Goal: Contribute content: Add original content to the website for others to see

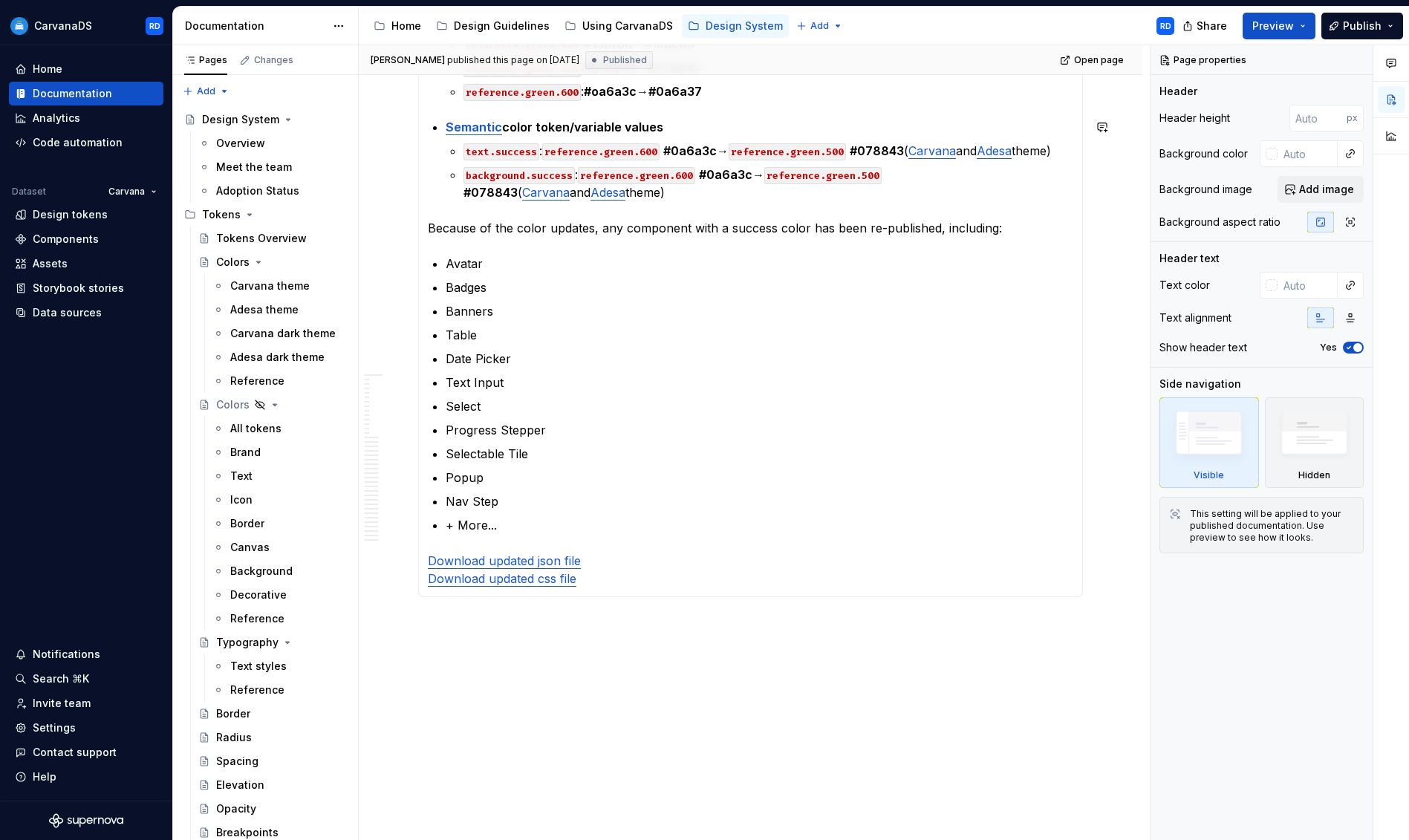
scroll to position [555, 0]
click at [467, 26] on div "Design Guidelines" at bounding box center [501, 25] width 95 height 15
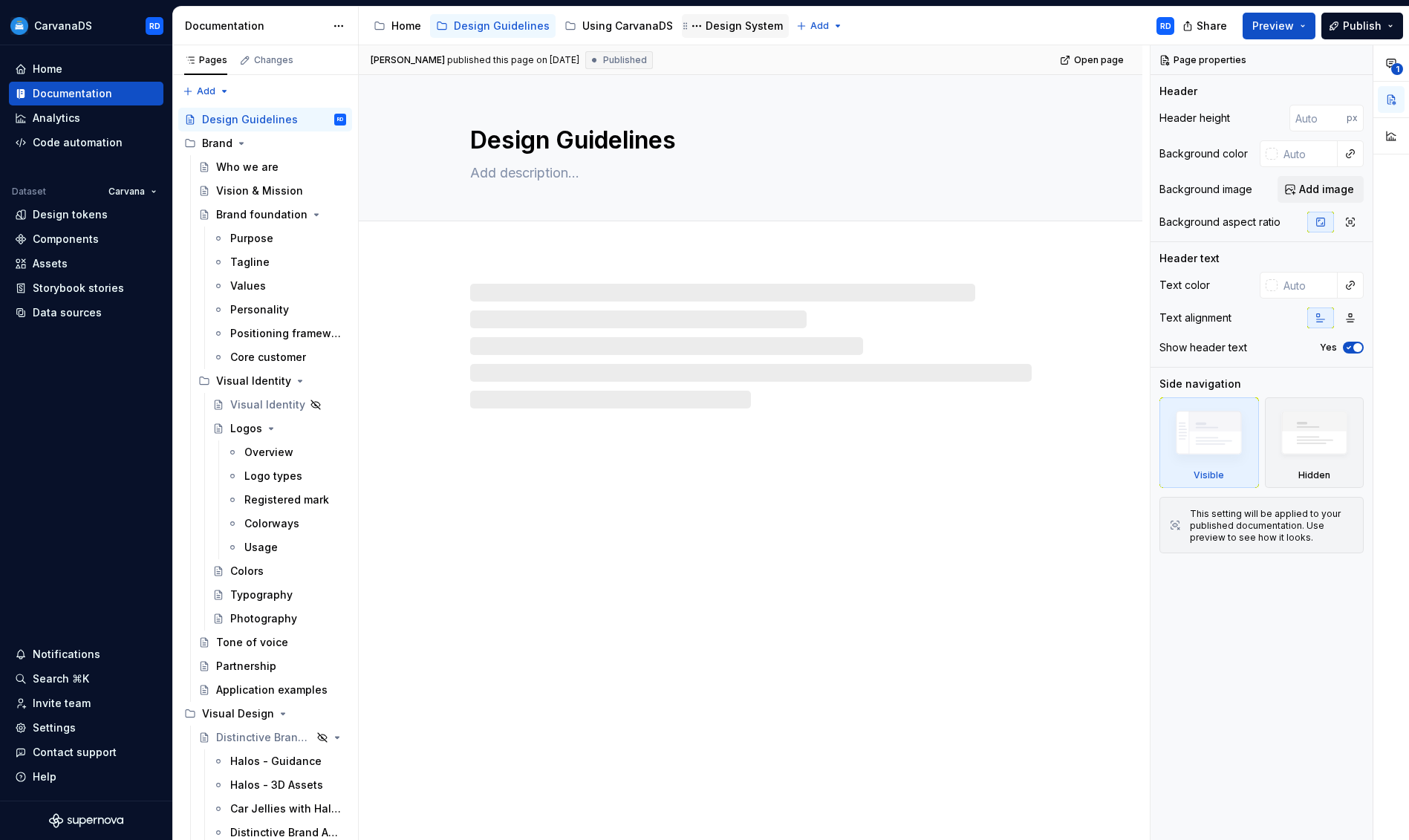
click at [721, 24] on div "Design System" at bounding box center [744, 25] width 77 height 15
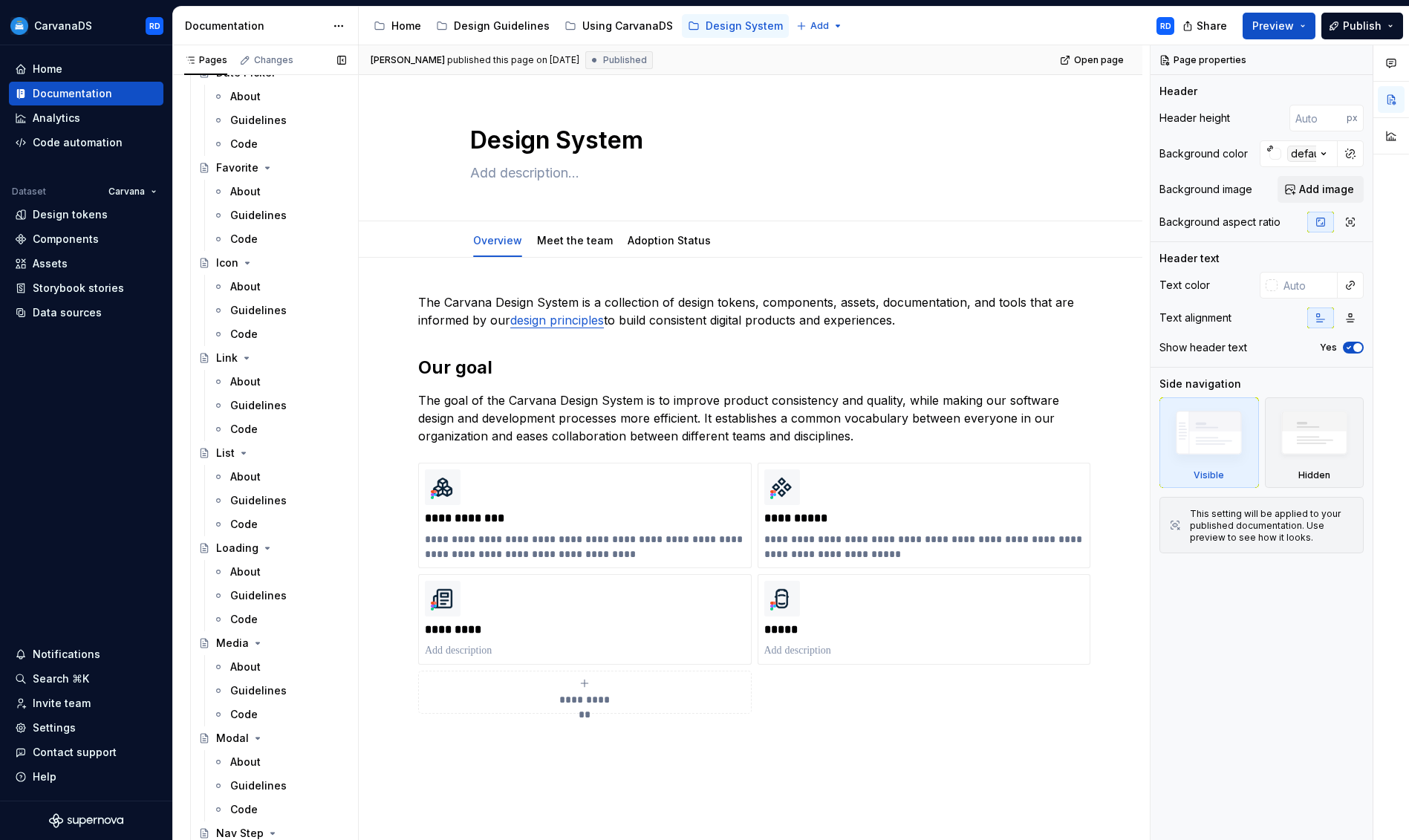
scroll to position [1877, 0]
click at [262, 499] on div "Guidelines" at bounding box center [258, 500] width 56 height 15
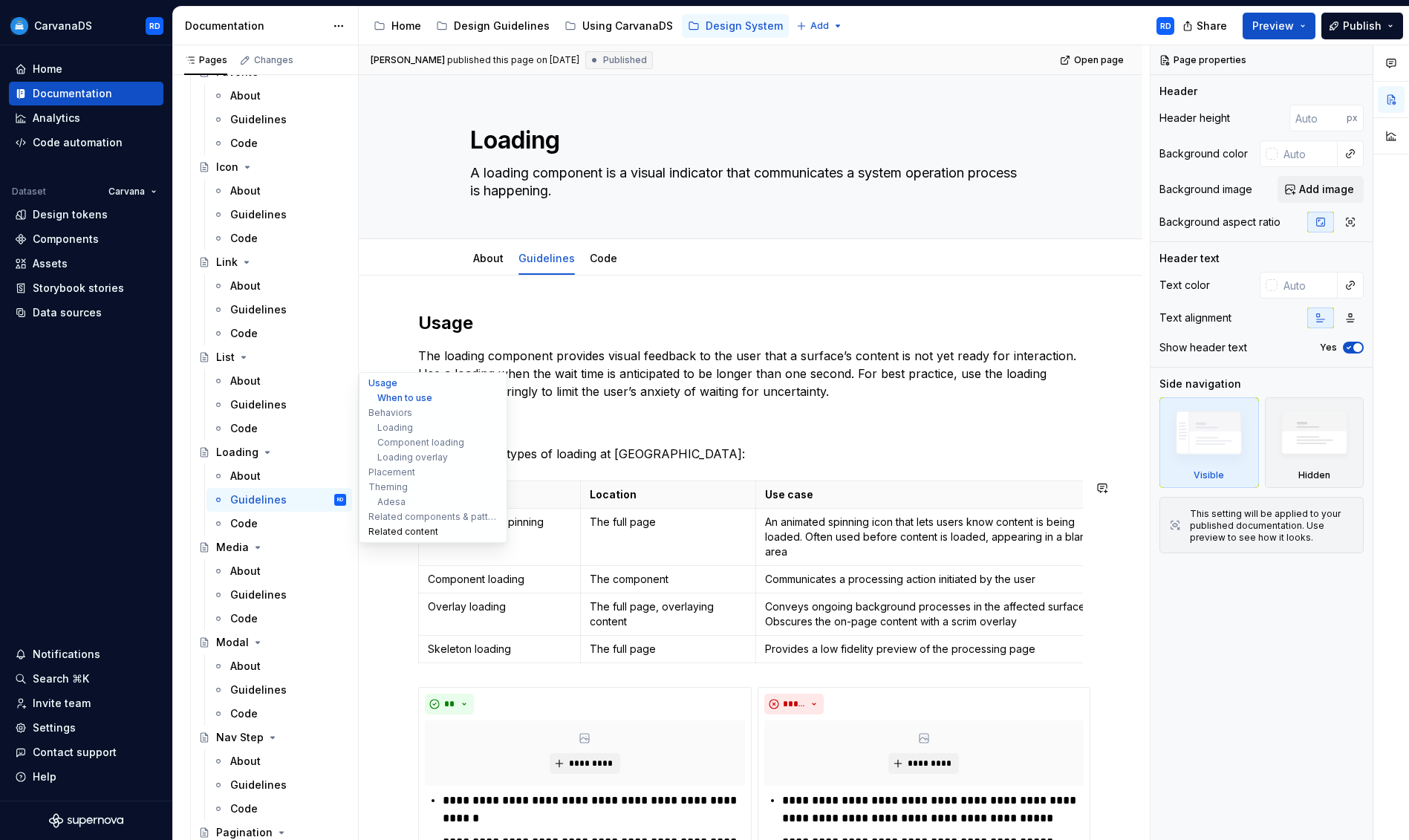
click at [412, 529] on button "Related content" at bounding box center [432, 531] width 141 height 15
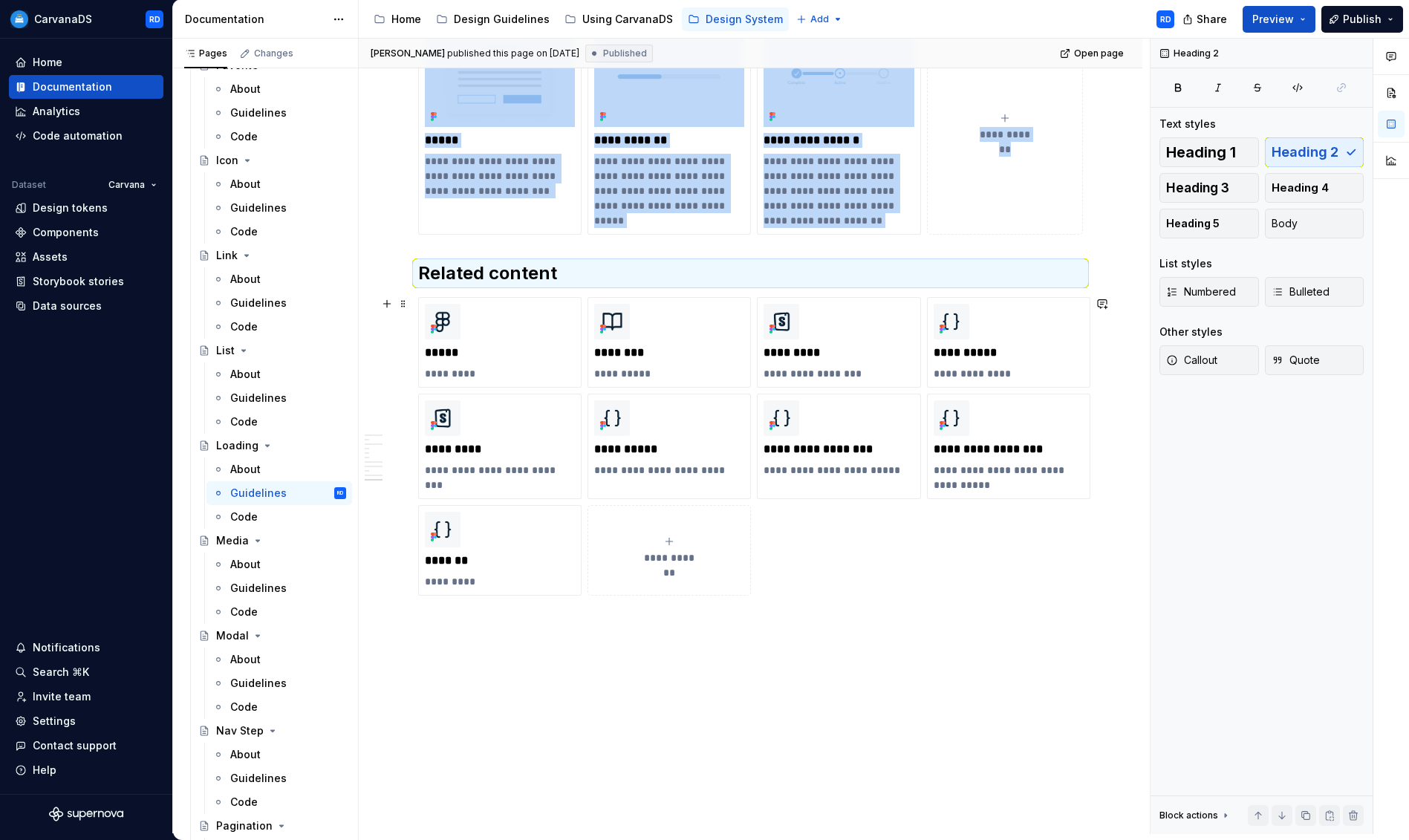
scroll to position [3078, 0]
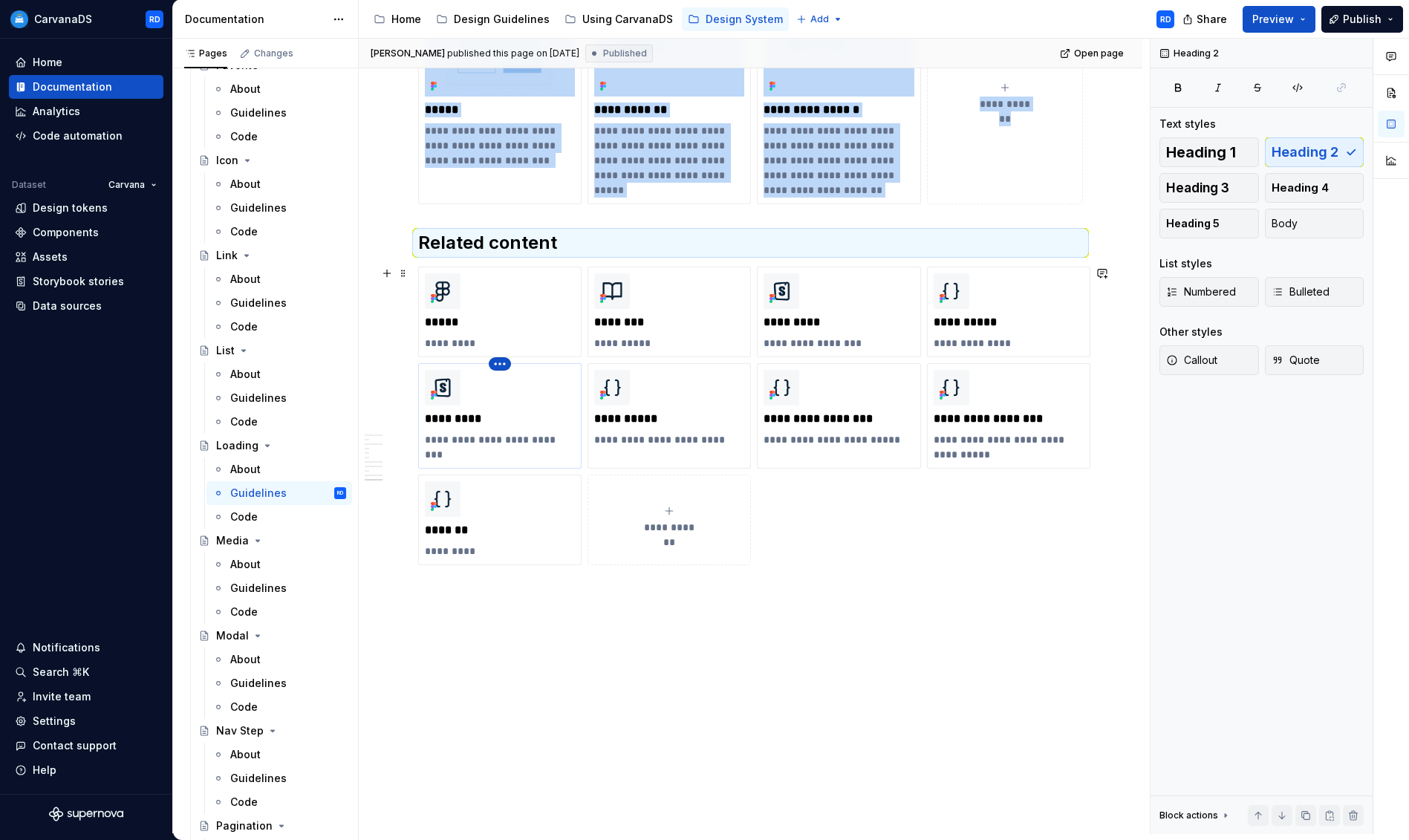
click at [496, 365] on html "CarvanaDS RD Home Documentation Analytics Code automation Dataset Carvana Desig…" at bounding box center [704, 420] width 1409 height 840
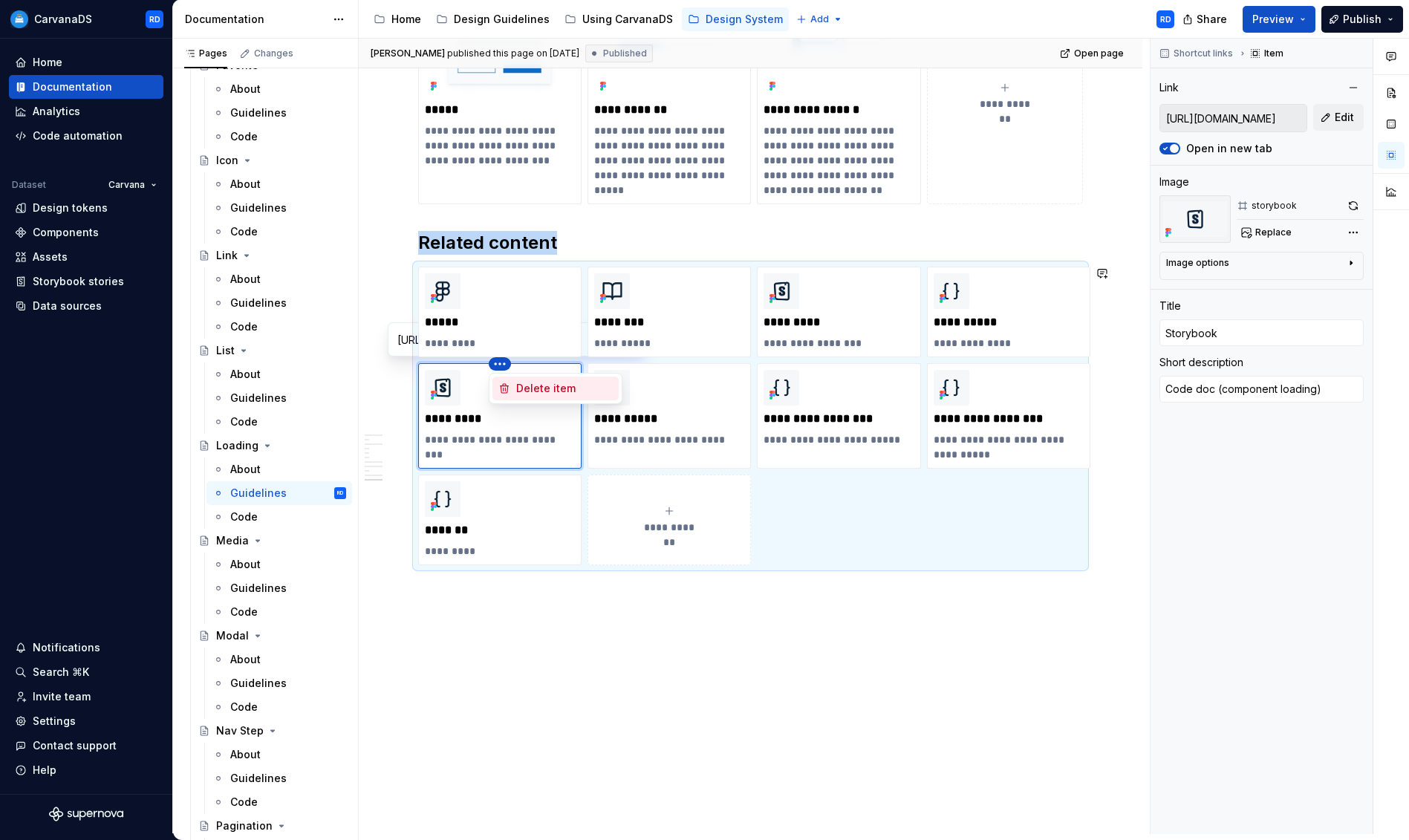
click at [540, 393] on div "Delete item" at bounding box center [564, 388] width 96 height 15
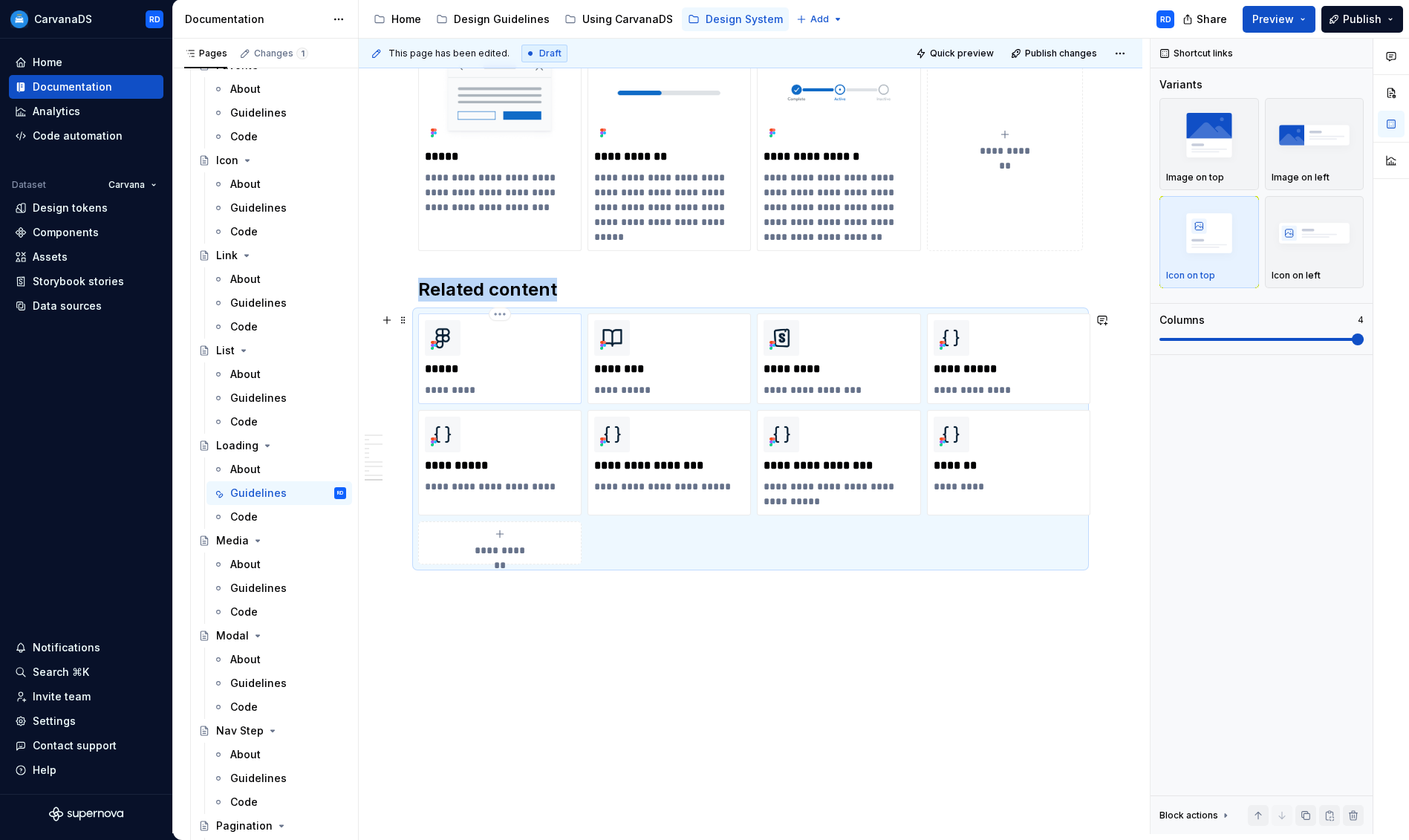
scroll to position [3030, 0]
click at [494, 414] on html "CarvanaDS RD Home Documentation Analytics Code automation Dataset Carvana Desig…" at bounding box center [704, 420] width 1409 height 840
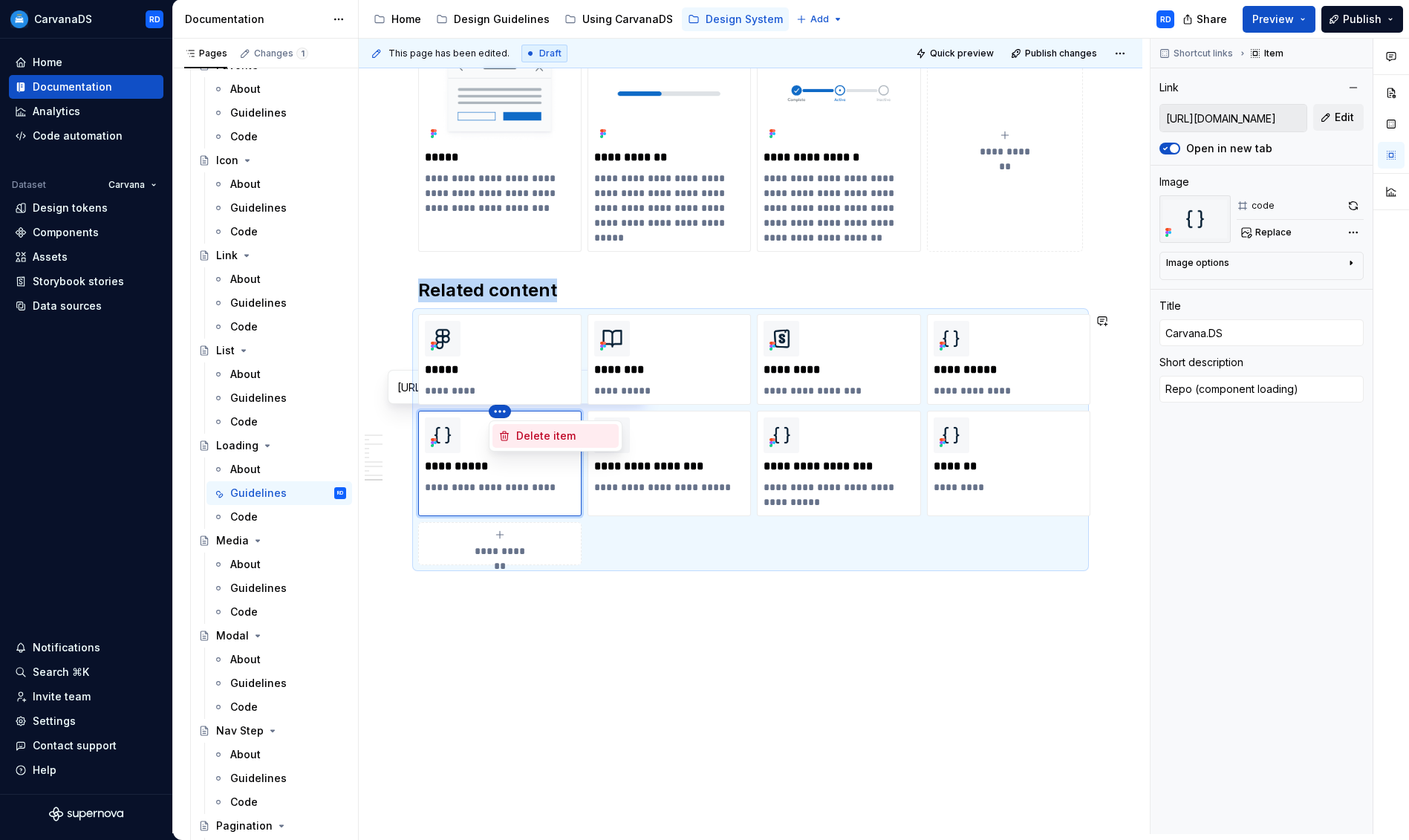
click at [559, 445] on div "Delete item" at bounding box center [555, 436] width 126 height 24
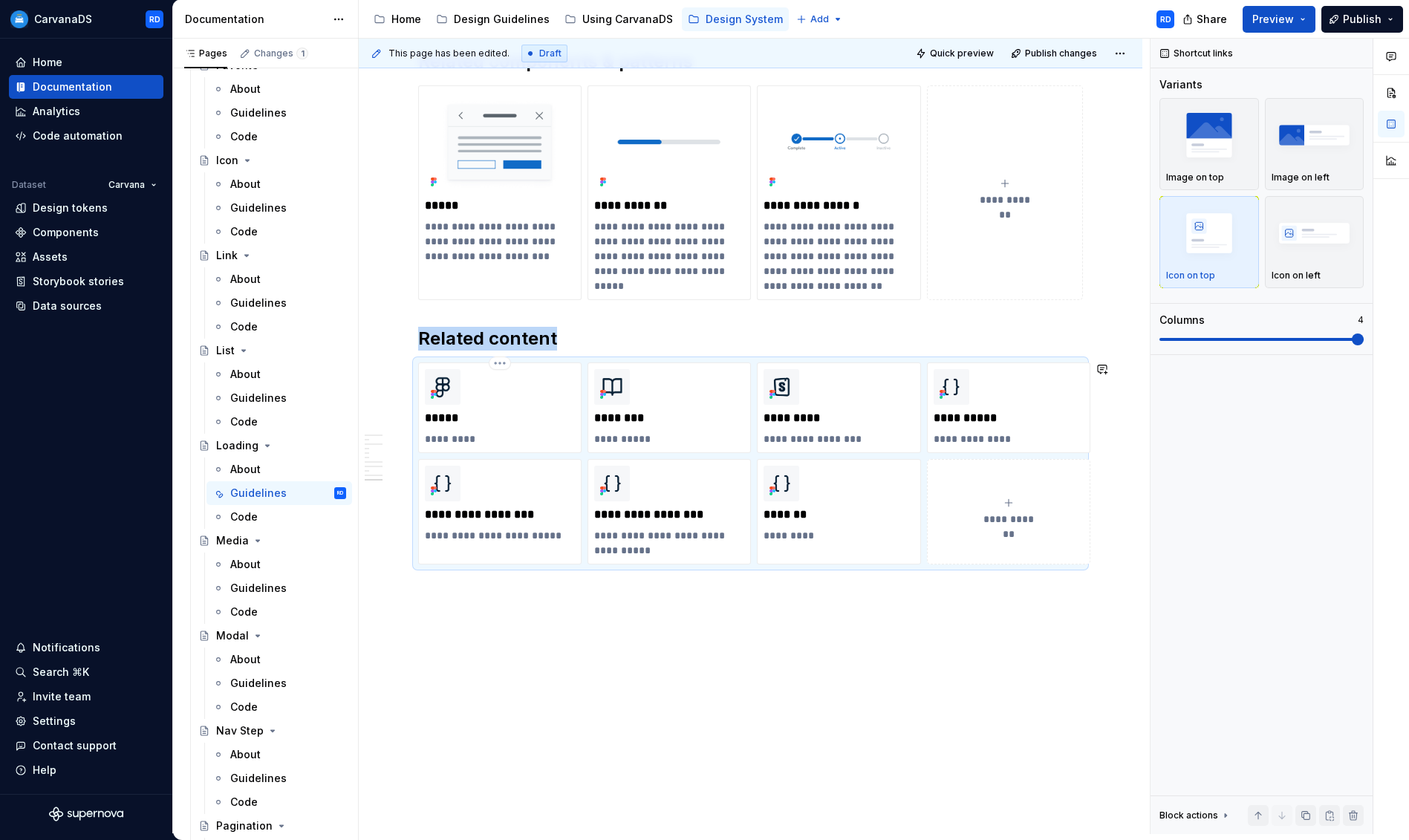
scroll to position [2981, 0]
click at [270, 418] on div "Code" at bounding box center [288, 422] width 116 height 21
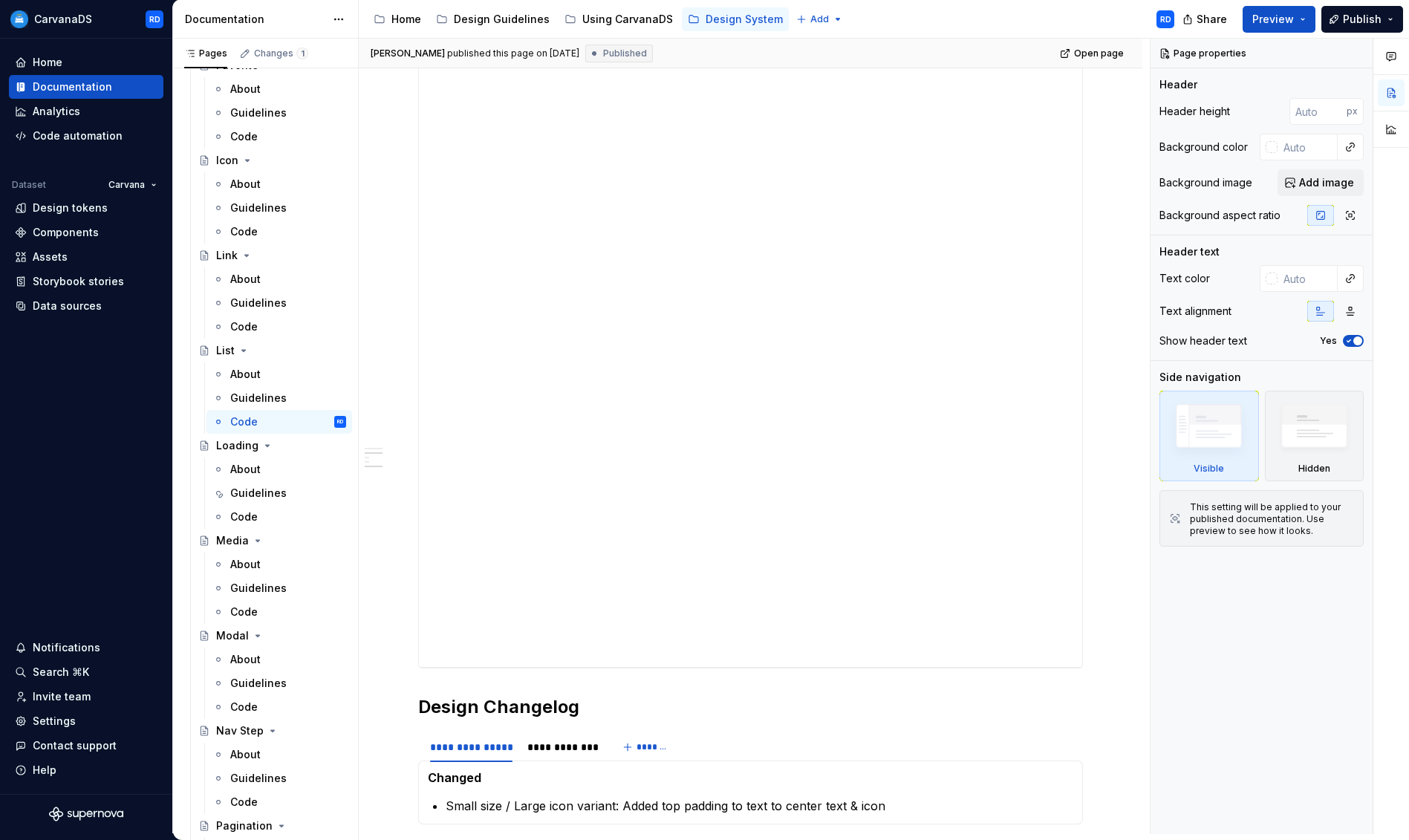
scroll to position [1009, 0]
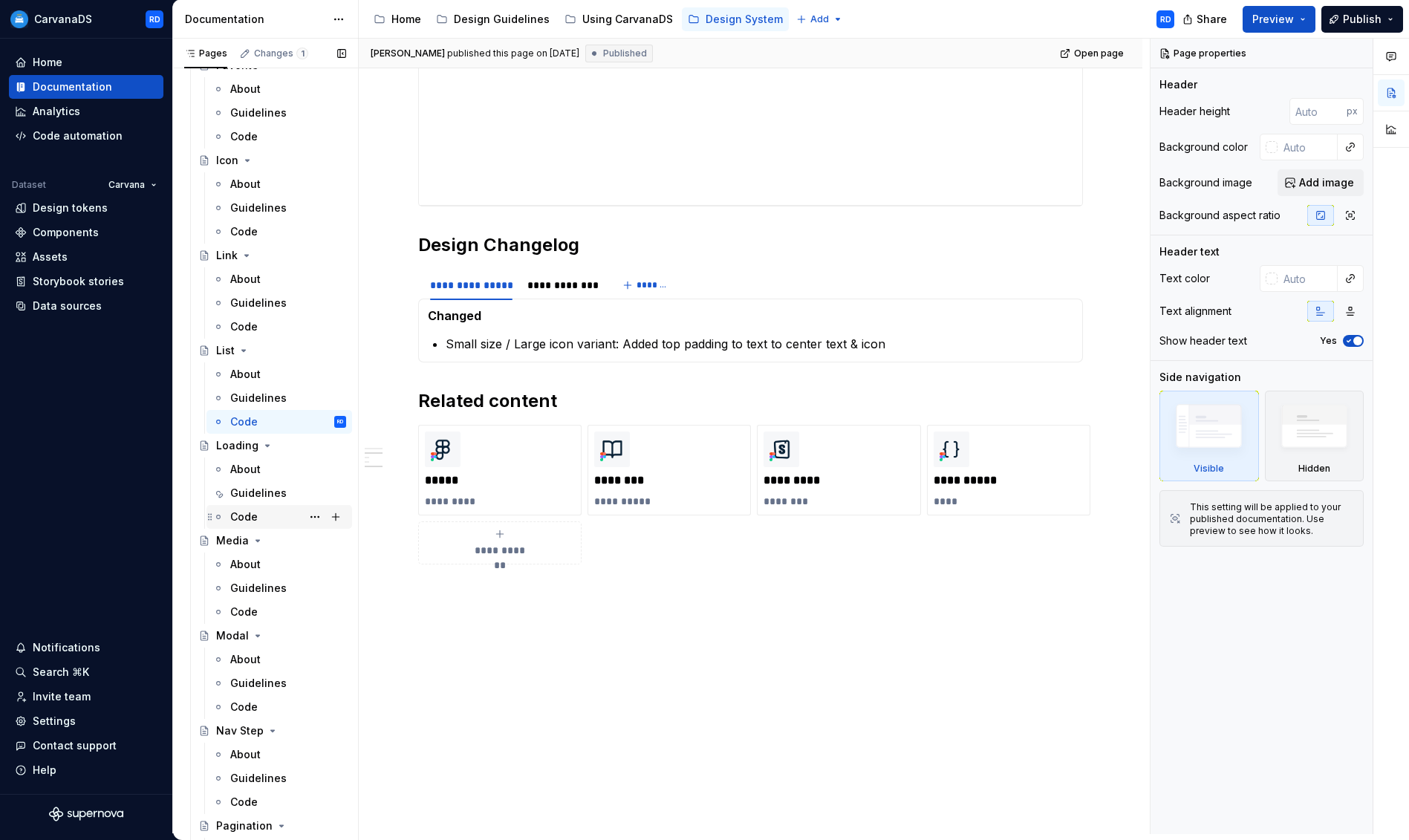
click at [244, 523] on div "Code" at bounding box center [243, 516] width 28 height 15
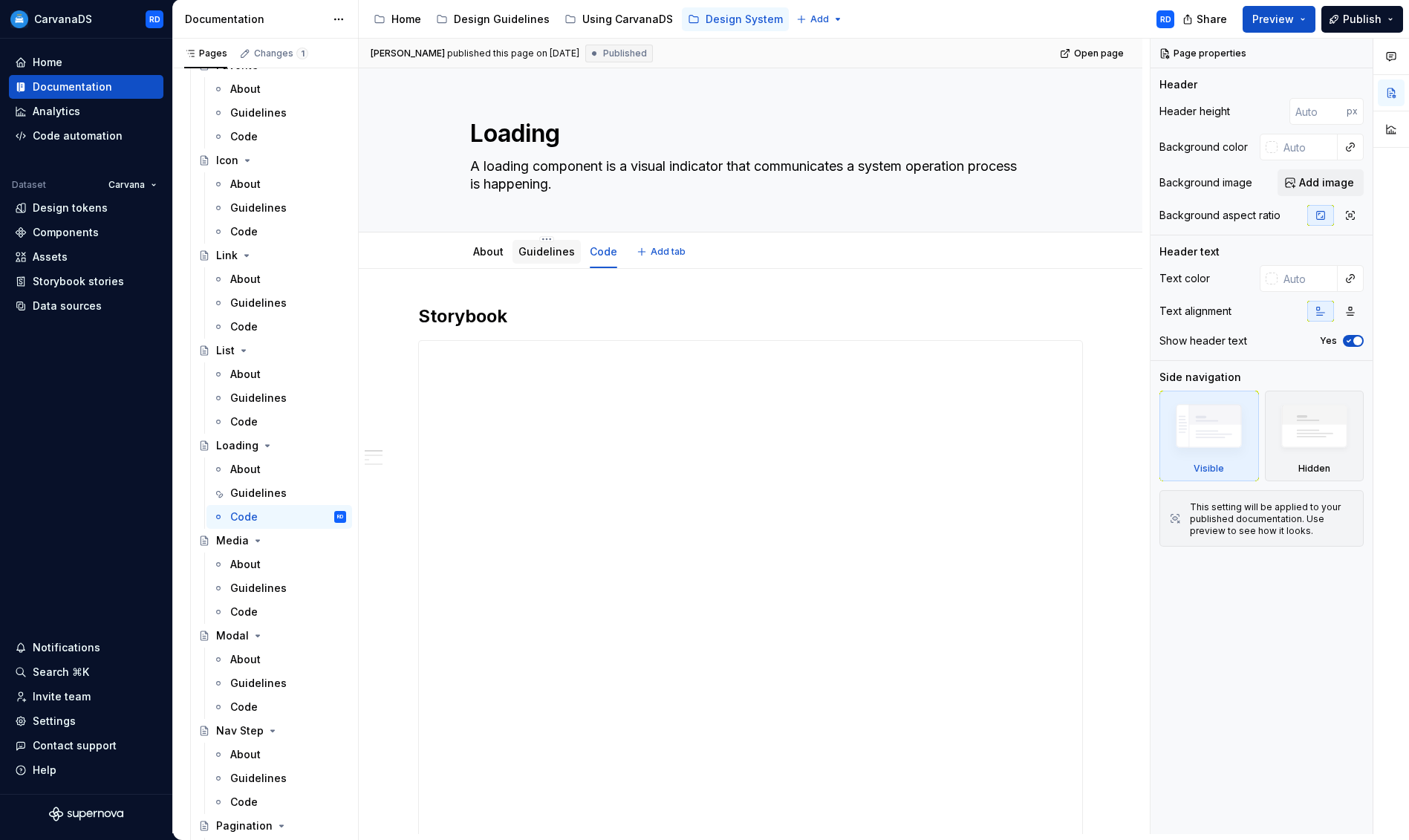
click at [566, 256] on link "Guidelines" at bounding box center [546, 251] width 56 height 13
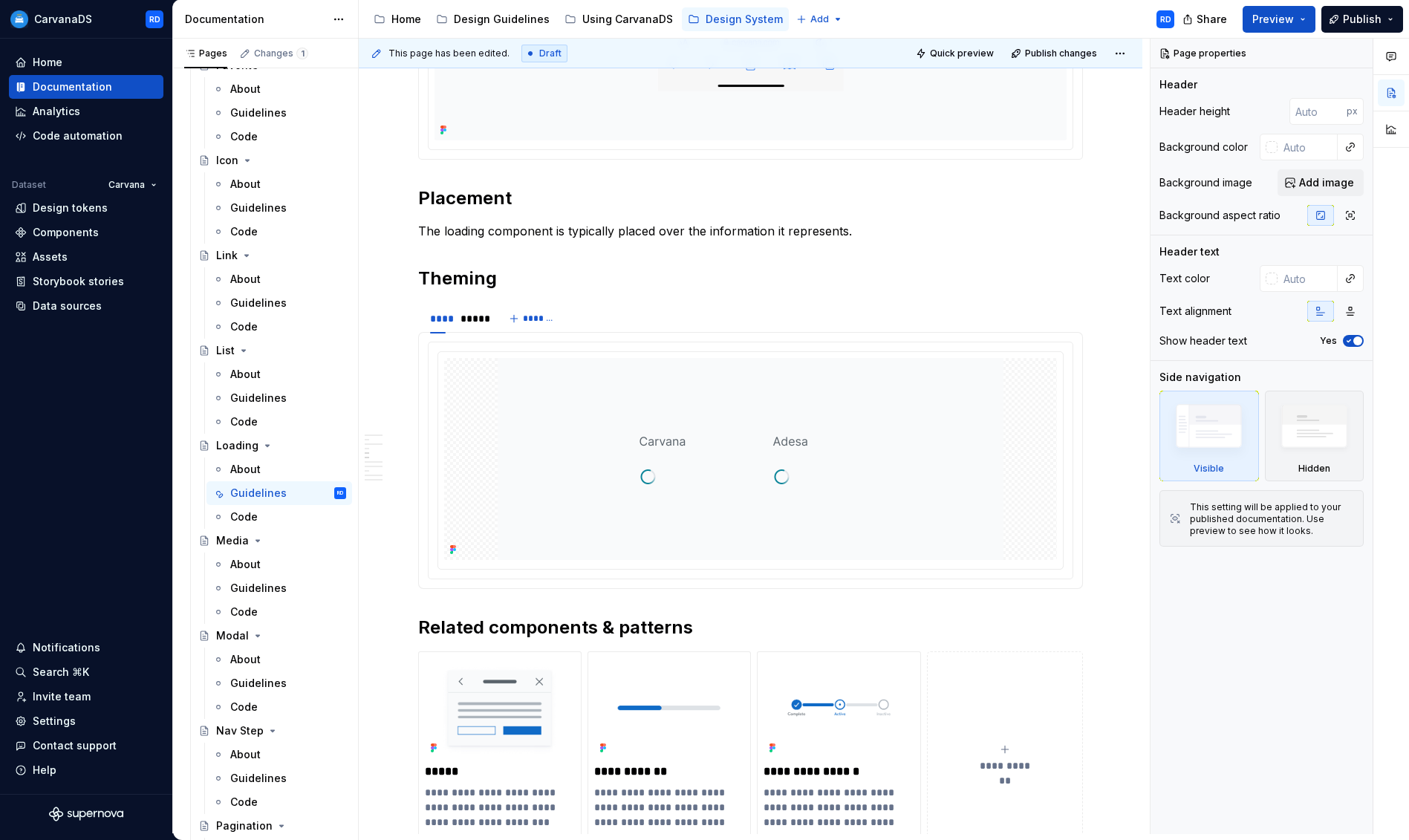
scroll to position [2981, 0]
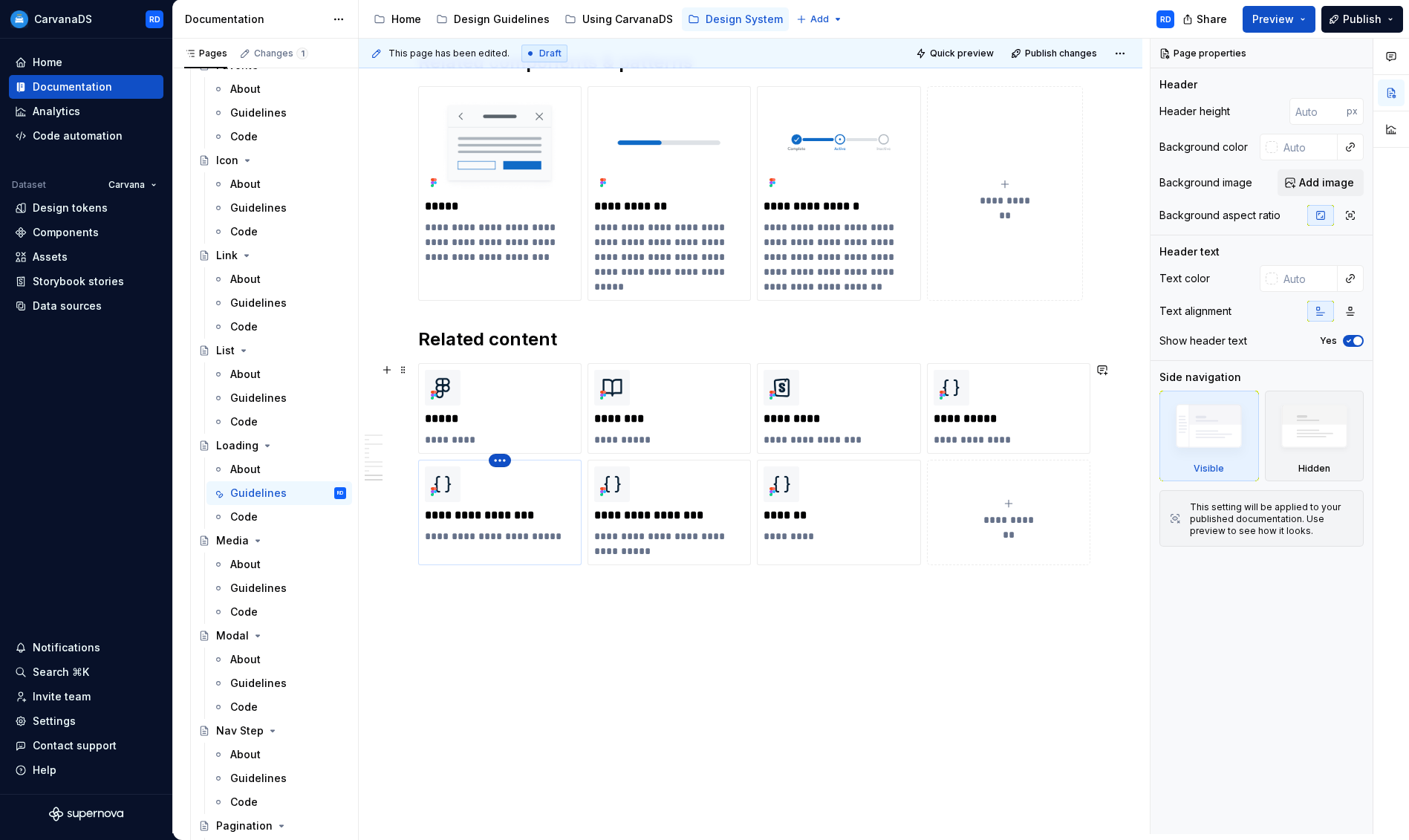
click at [500, 462] on html "CarvanaDS RD Home Documentation Analytics Code automation Dataset Carvana Desig…" at bounding box center [704, 420] width 1409 height 840
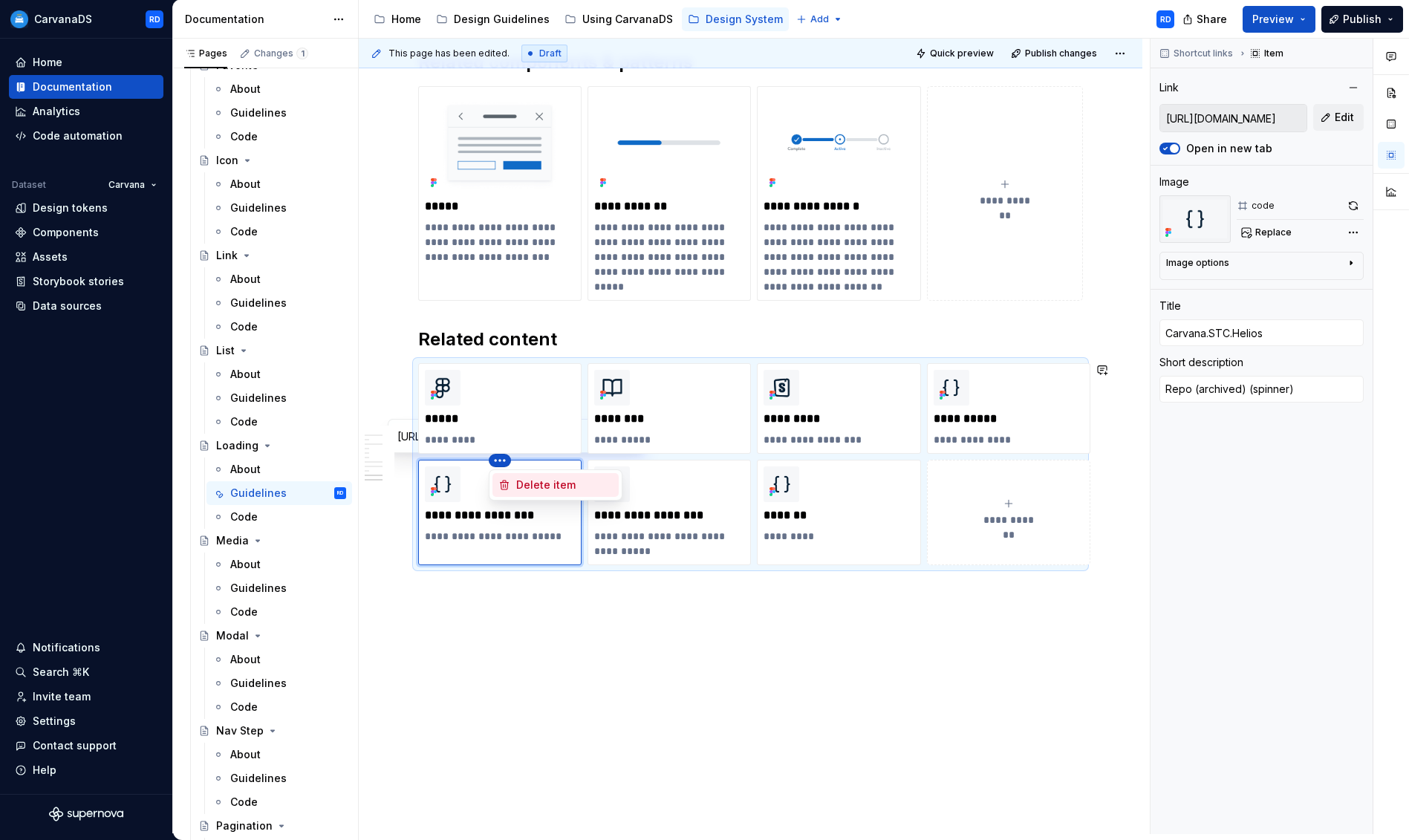
click at [562, 488] on div "Delete item" at bounding box center [564, 484] width 96 height 15
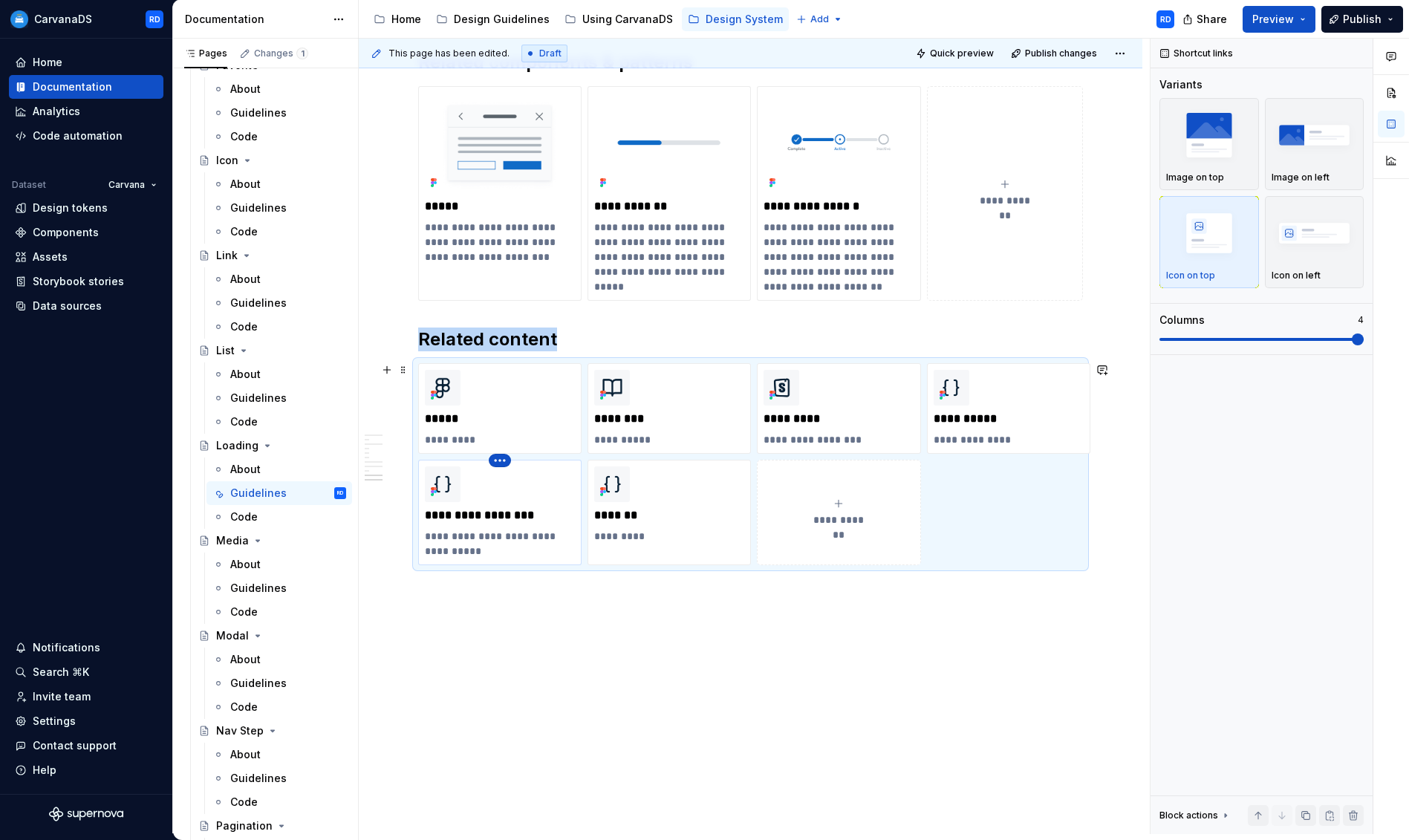
click at [496, 462] on html "CarvanaDS RD Home Documentation Analytics Code automation Dataset Carvana Desig…" at bounding box center [704, 420] width 1409 height 840
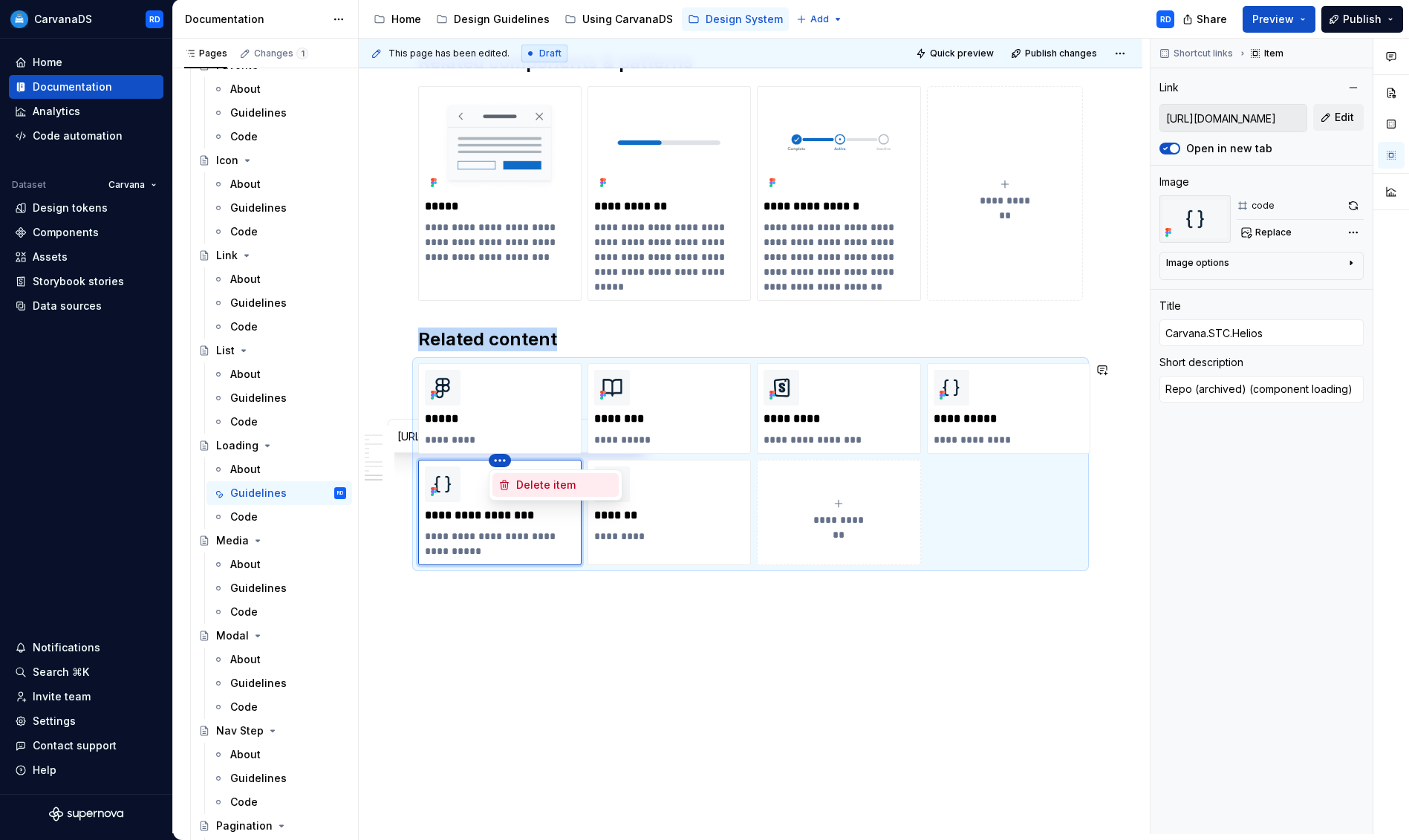
click at [553, 490] on div "Delete item" at bounding box center [564, 484] width 96 height 15
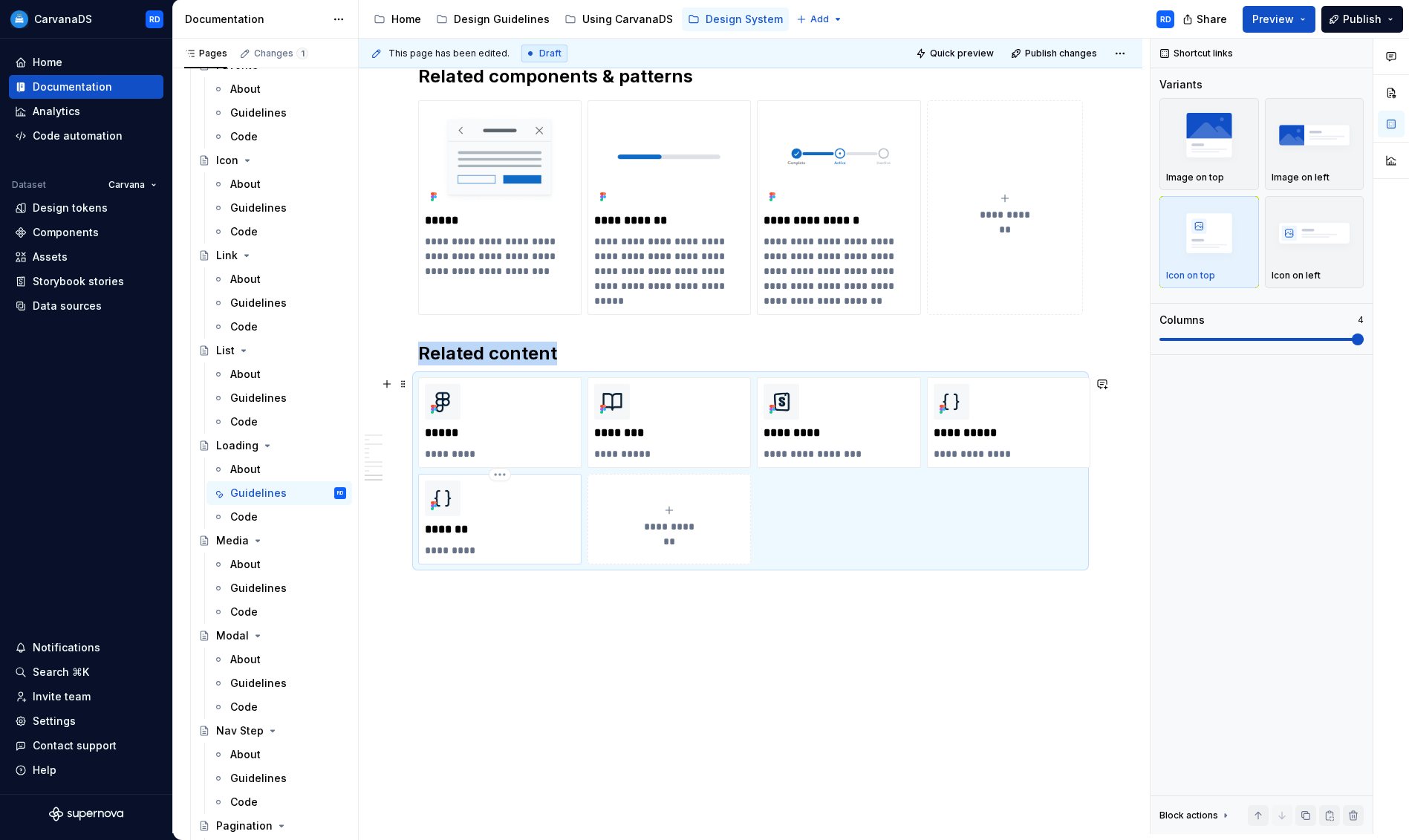
scroll to position [2966, 0]
click at [828, 453] on p "**********" at bounding box center [839, 454] width 150 height 15
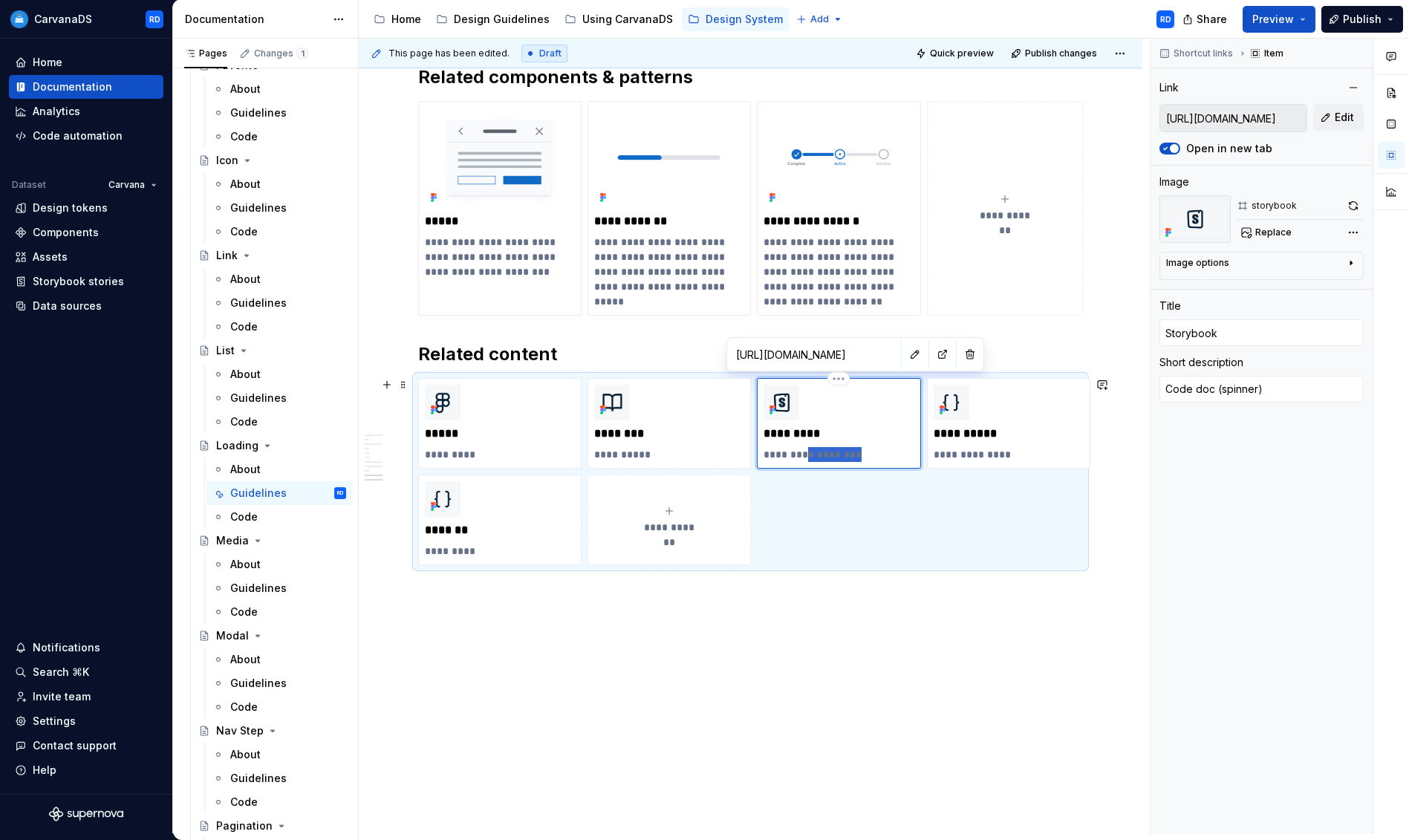
drag, startPoint x: 812, startPoint y: 455, endPoint x: 870, endPoint y: 457, distance: 58.0
click at [870, 457] on p "**********" at bounding box center [839, 454] width 150 height 15
type textarea "*"
type textarea "Code doc"
click at [983, 451] on p "**********" at bounding box center [1008, 454] width 150 height 15
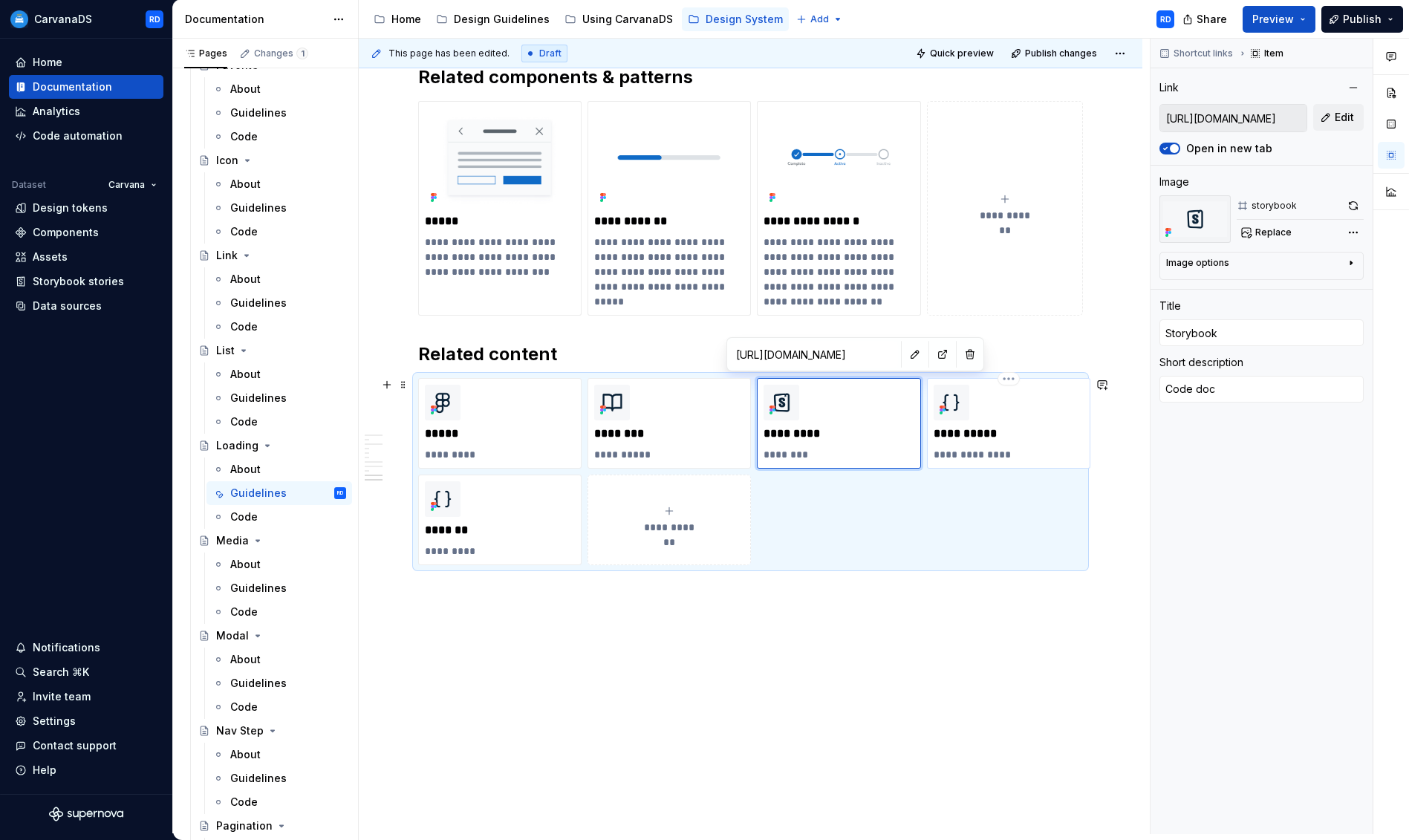
type textarea "*"
type input "[URL][DOMAIN_NAME]"
type input "Carvana.DS"
type textarea "Repo (spinner)"
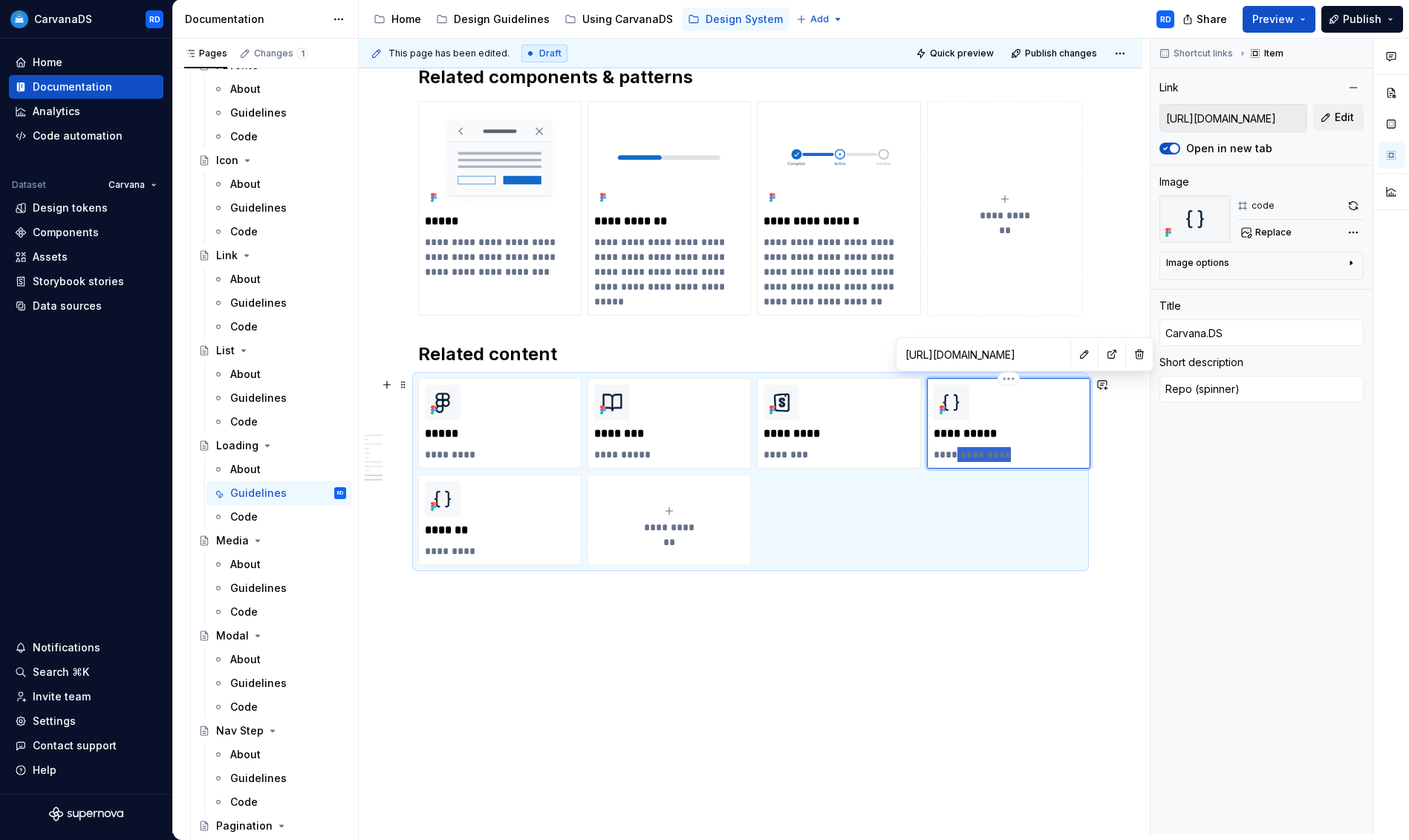
drag, startPoint x: 956, startPoint y: 455, endPoint x: 1037, endPoint y: 456, distance: 81.0
click at [1037, 456] on p "**********" at bounding box center [1008, 454] width 150 height 15
type textarea "*"
type textarea "Repo"
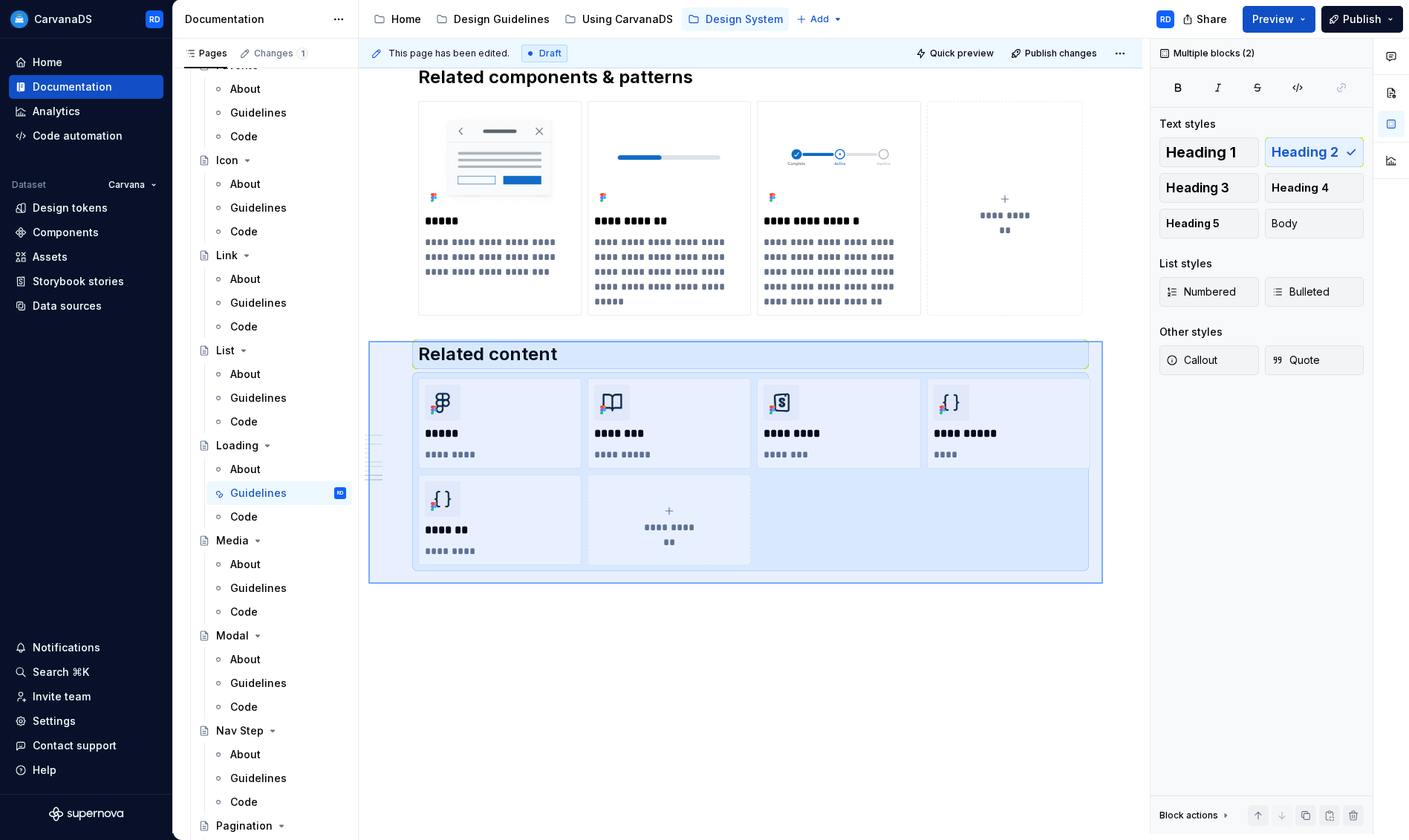
drag, startPoint x: 368, startPoint y: 340, endPoint x: 1113, endPoint y: 584, distance: 783.9
click at [1103, 584] on div "This page has been edited. Draft Quick preview Publish changes Loading A loadin…" at bounding box center [754, 437] width 791 height 795
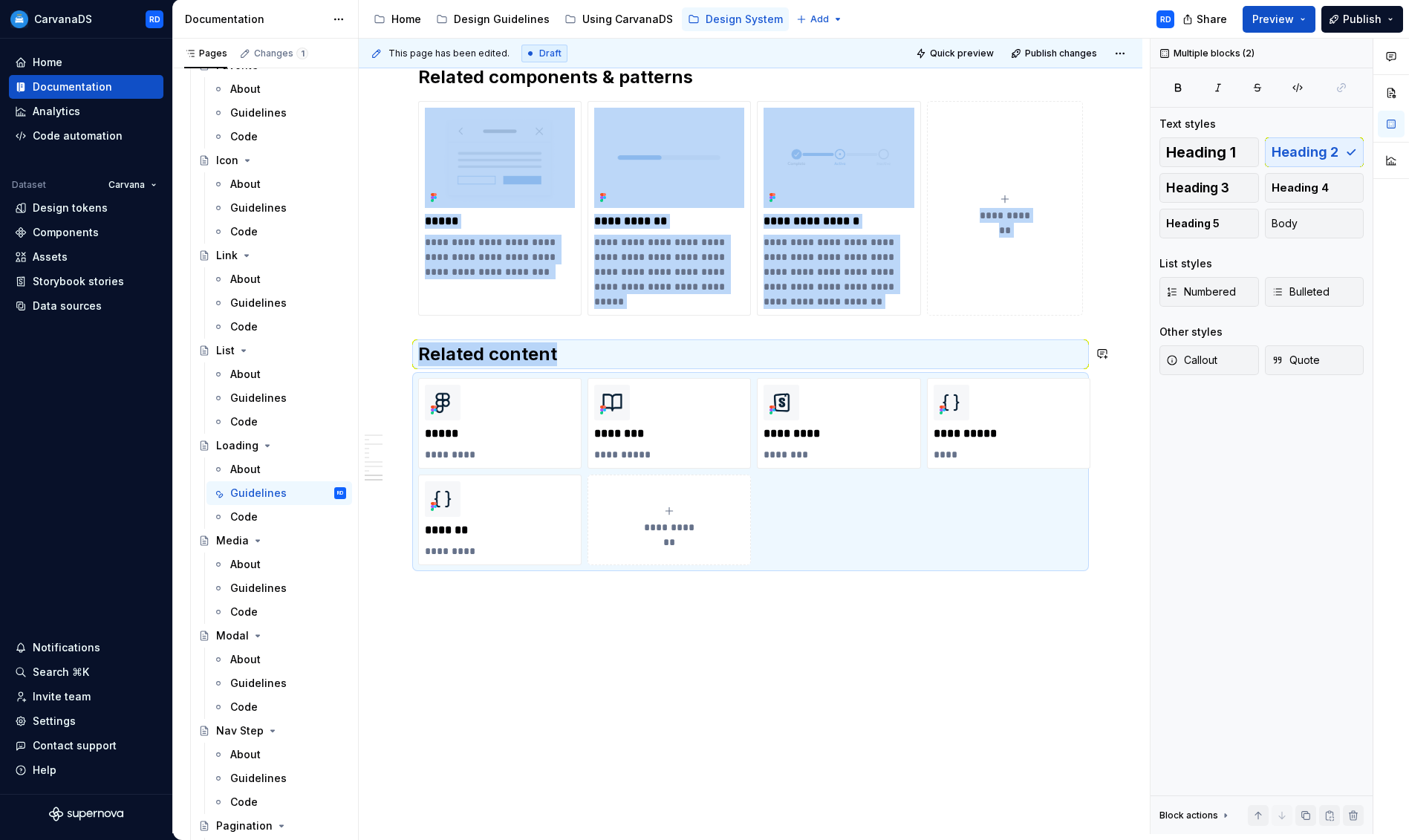
copy div "**********"
click at [273, 523] on div "Code" at bounding box center [288, 517] width 116 height 21
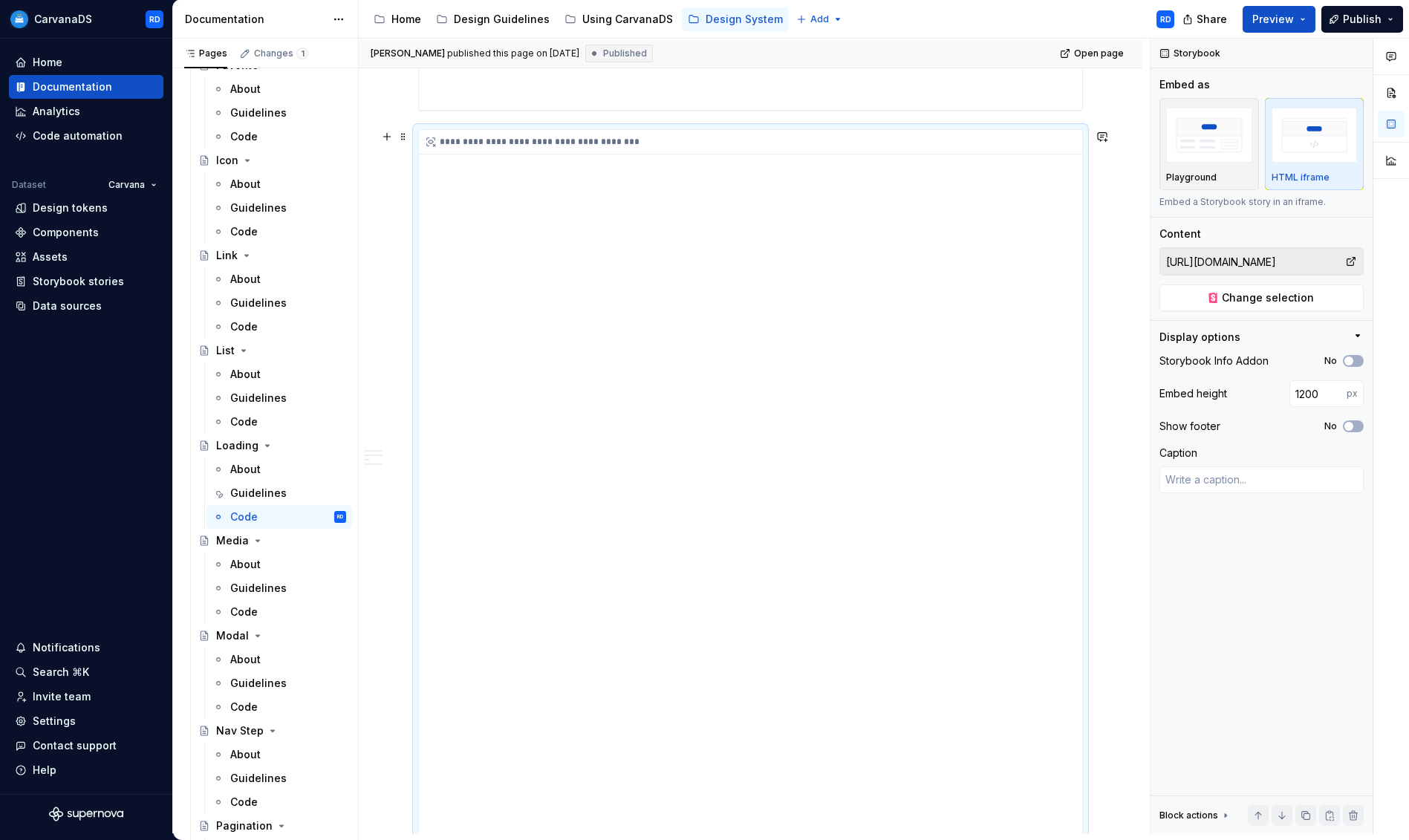
click at [677, 507] on div "**********" at bounding box center [750, 575] width 664 height 891
click at [404, 310] on span at bounding box center [403, 309] width 12 height 21
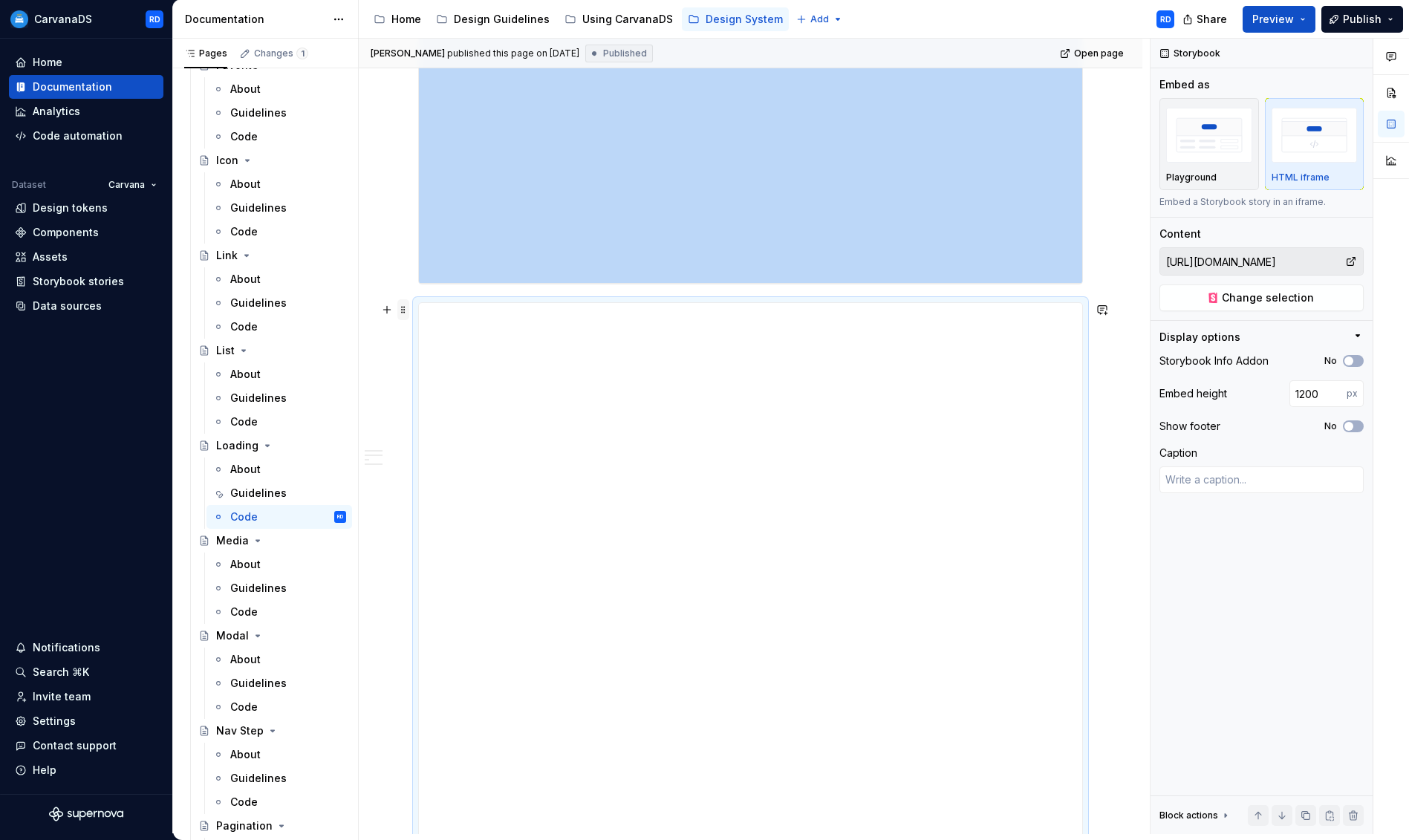
click at [404, 310] on div "**********" at bounding box center [750, 651] width 784 height 2662
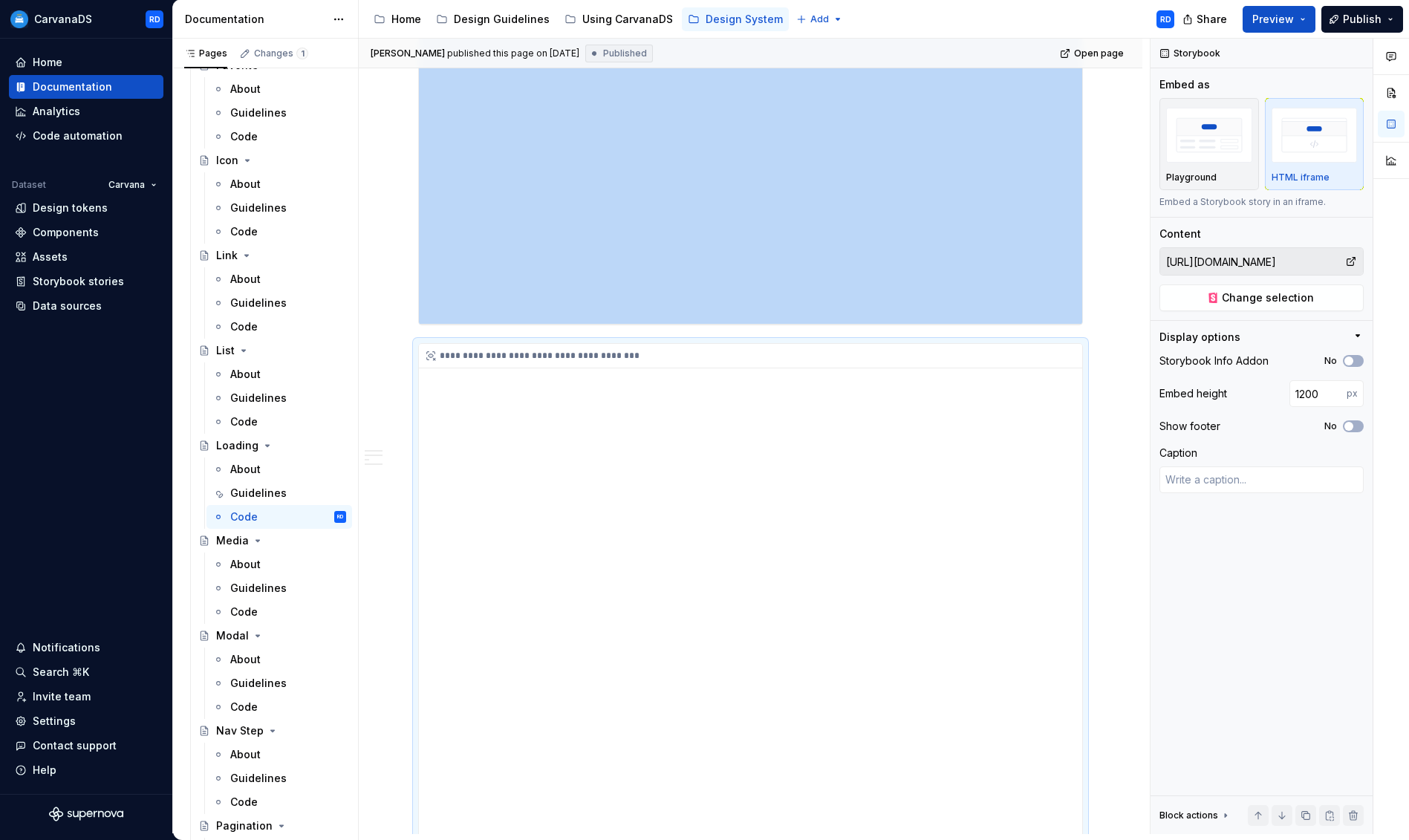
scroll to position [900, 0]
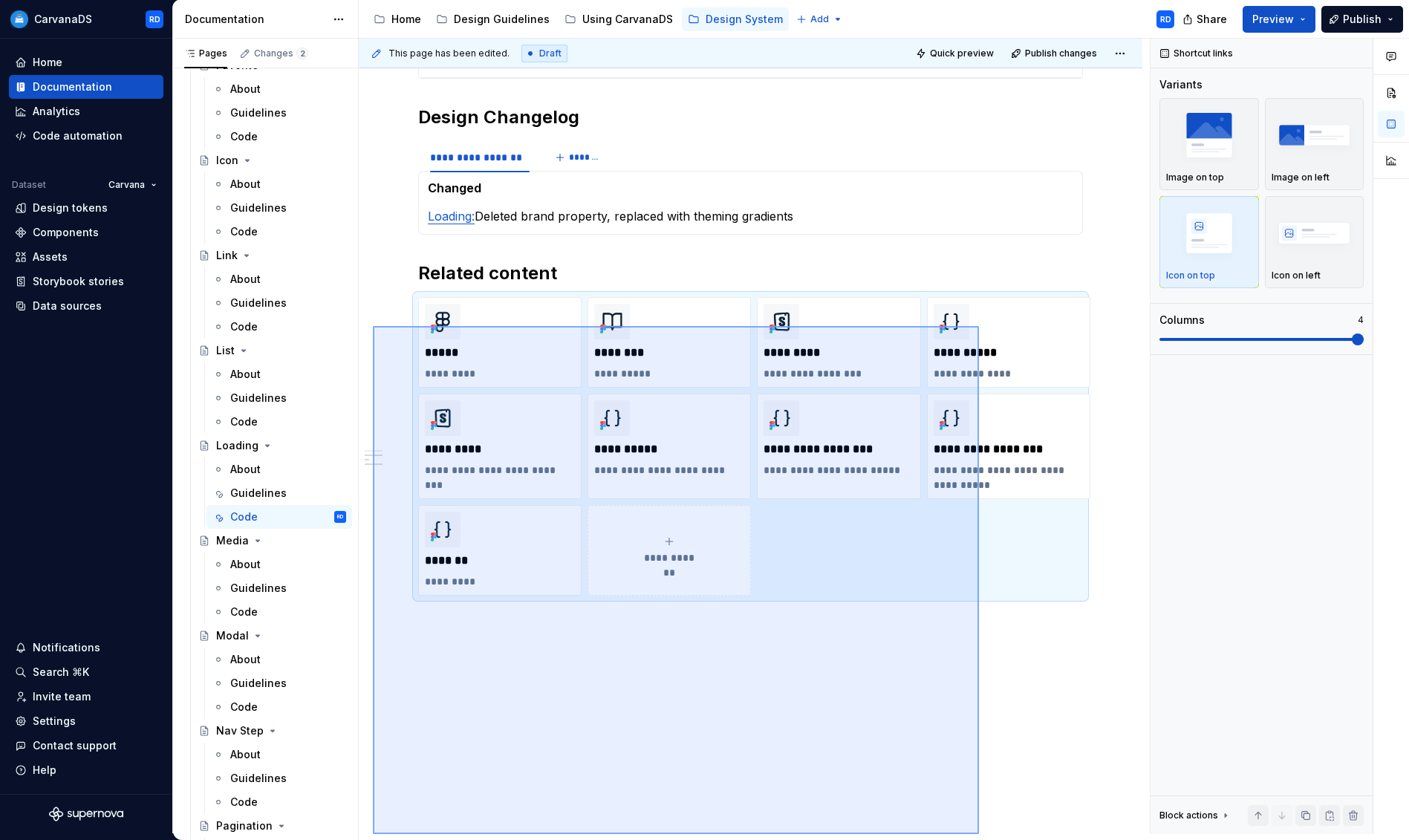
drag, startPoint x: 373, startPoint y: 563, endPoint x: 993, endPoint y: 836, distance: 677.4
click at [990, 837] on div "**********" at bounding box center [884, 439] width 1050 height 801
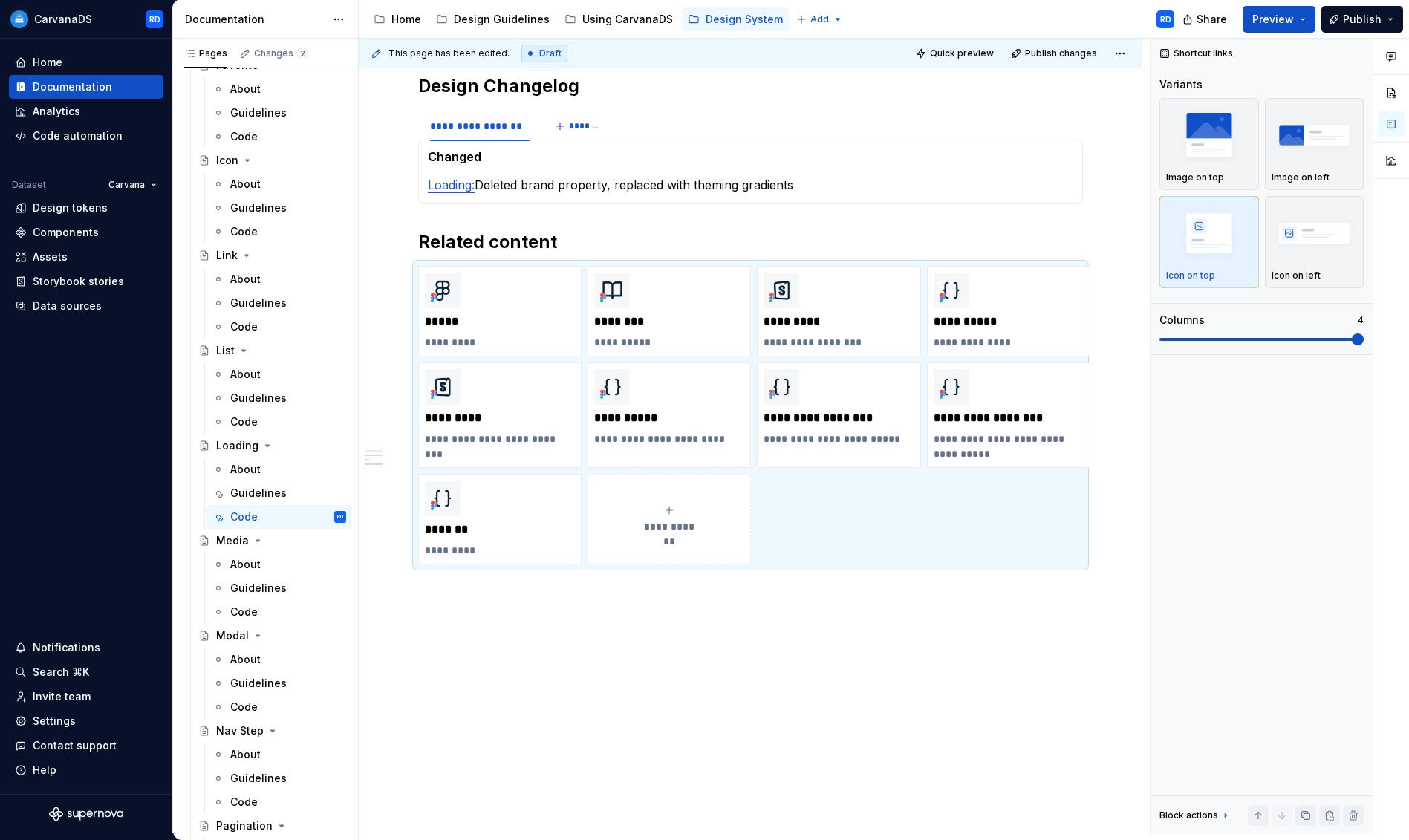
scroll to position [1110, 0]
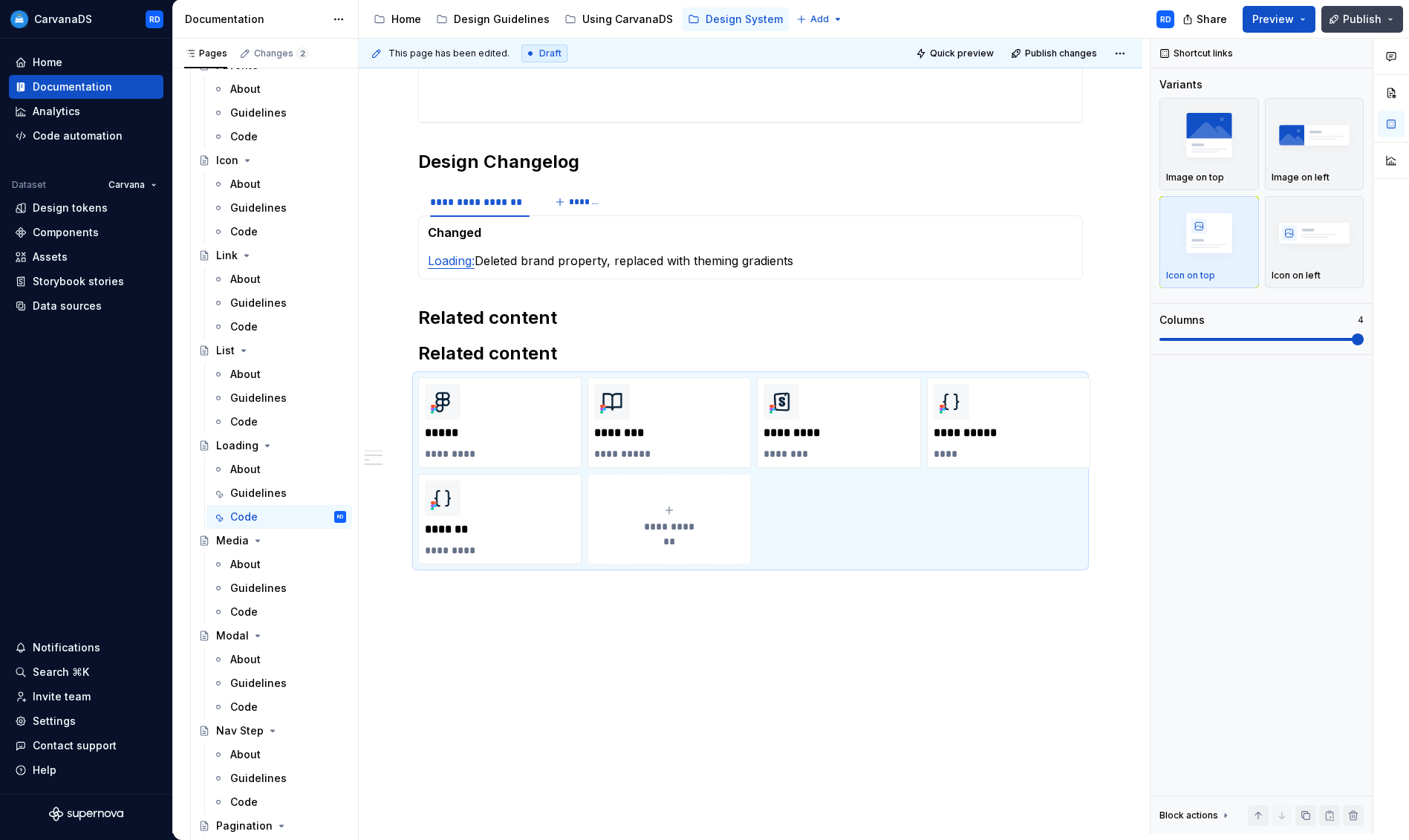
click at [1360, 25] on span "Publish" at bounding box center [1362, 19] width 39 height 15
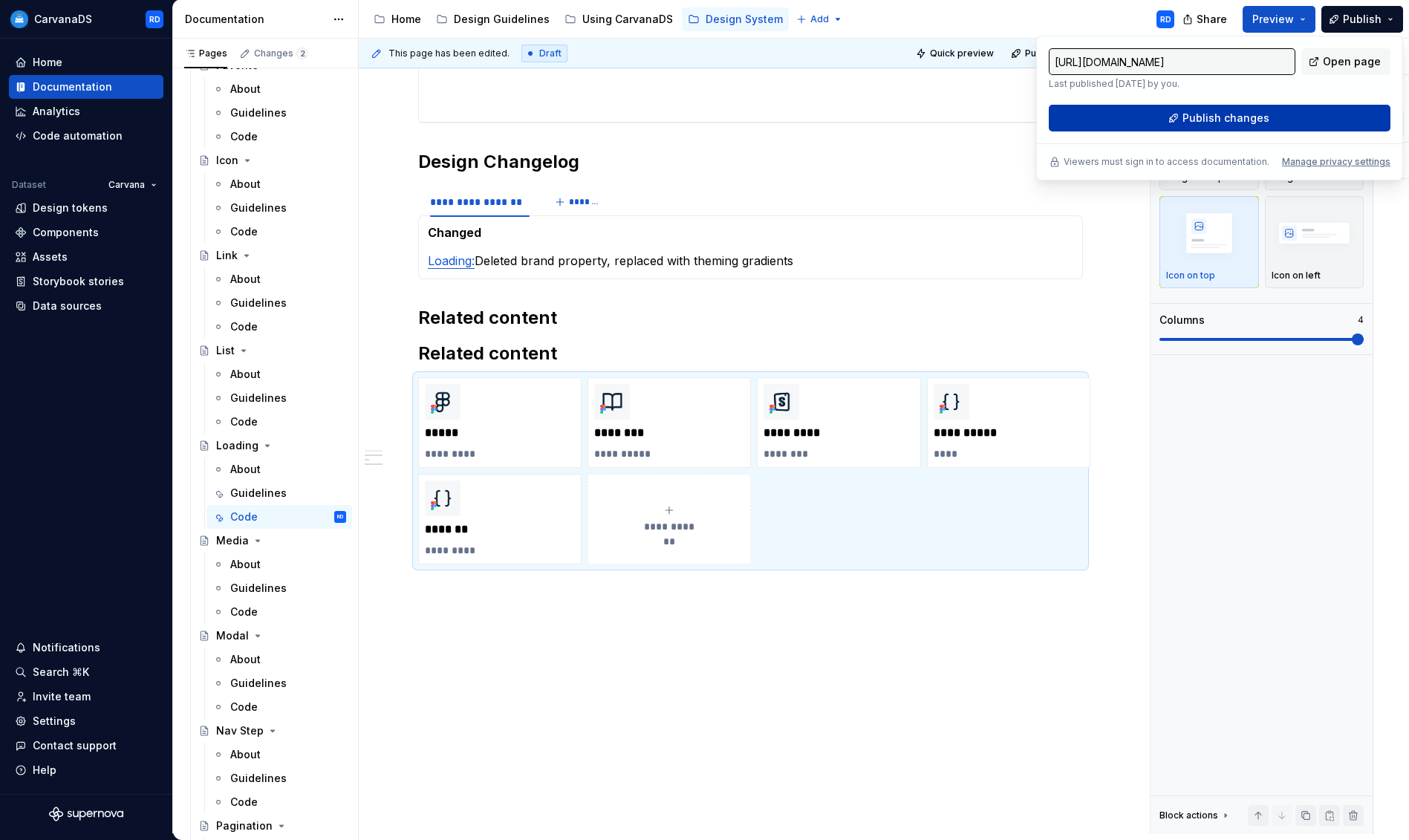
click at [1201, 121] on span "Publish changes" at bounding box center [1225, 118] width 87 height 15
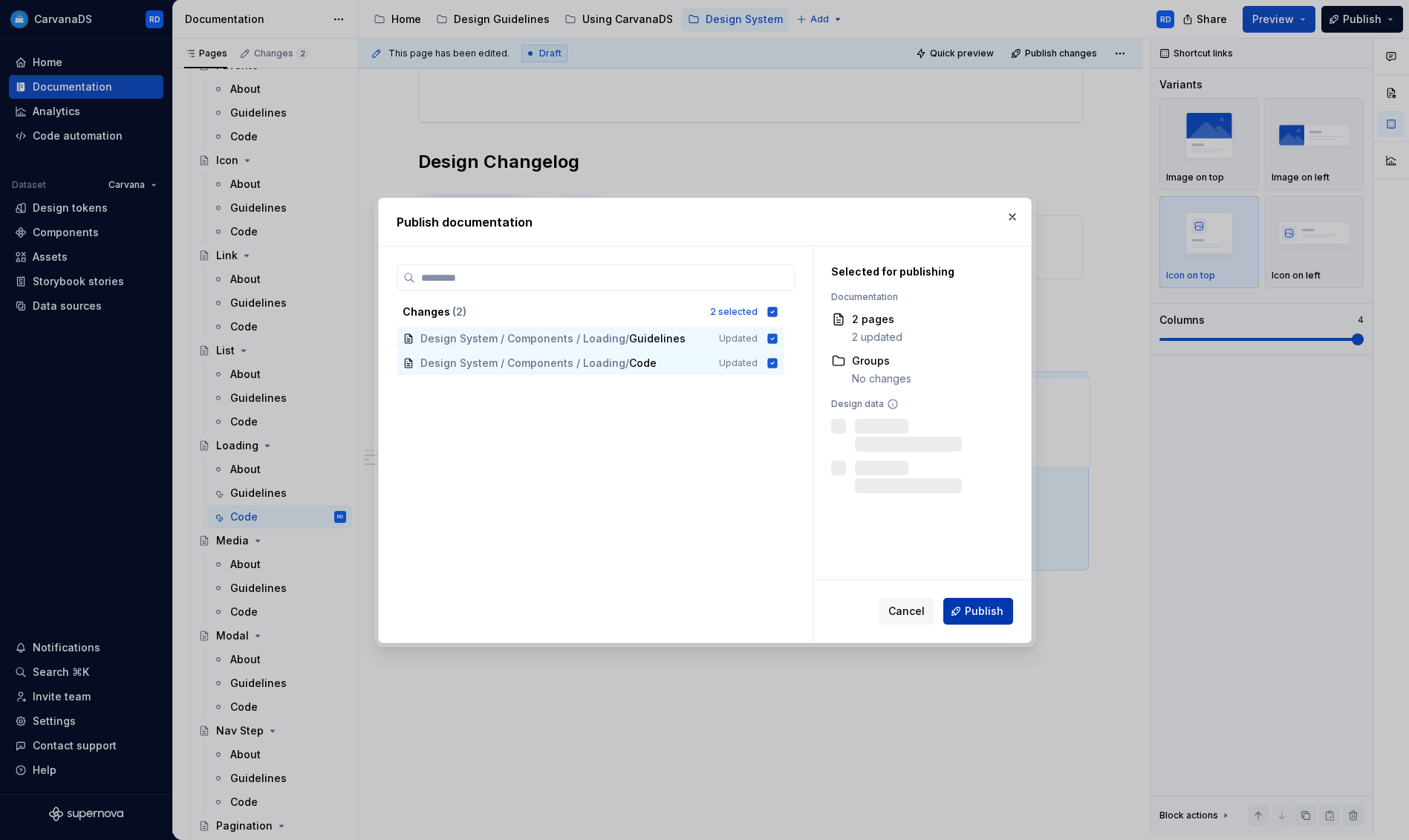
click at [975, 609] on span "Publish" at bounding box center [983, 611] width 39 height 15
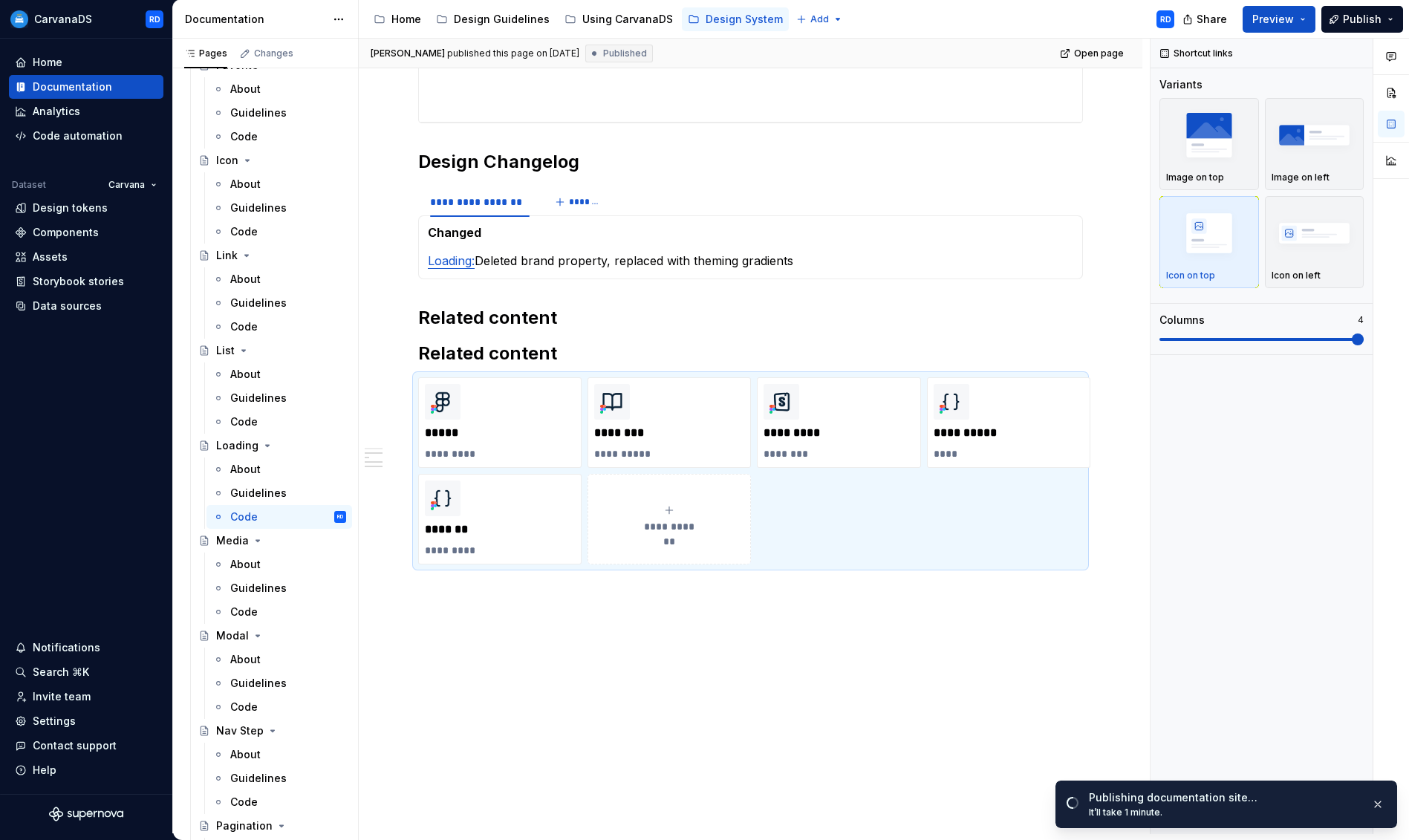
type textarea "*"
